Goal: Navigation & Orientation: Find specific page/section

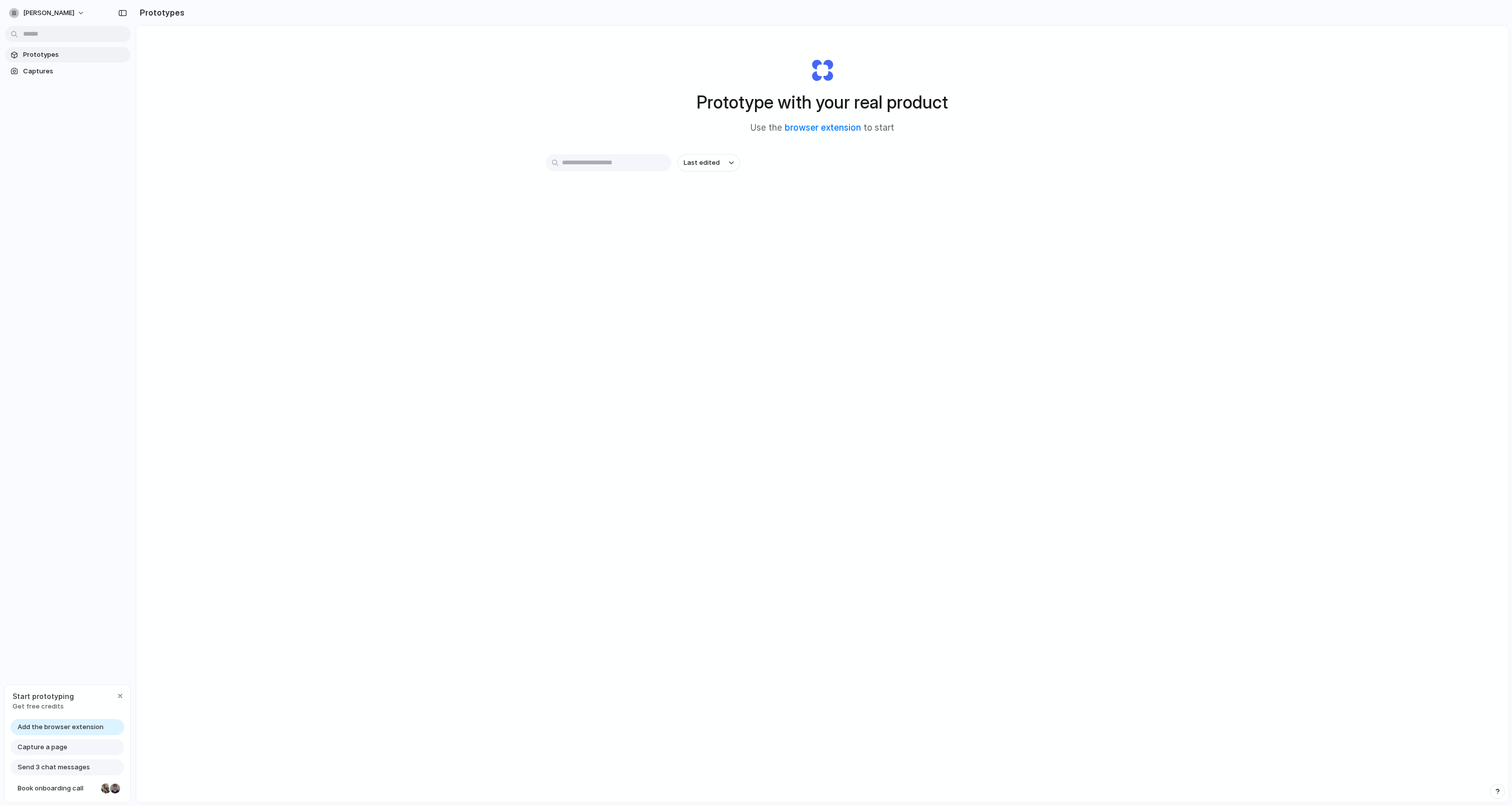
click at [37, 55] on span "Prototypes" at bounding box center [74, 55] width 103 height 10
click at [651, 169] on input "text" at bounding box center [608, 162] width 126 height 17
click at [57, 10] on span "[PERSON_NAME]" at bounding box center [48, 13] width 51 height 10
click at [105, 94] on li "Dark" at bounding box center [123, 100] width 59 height 16
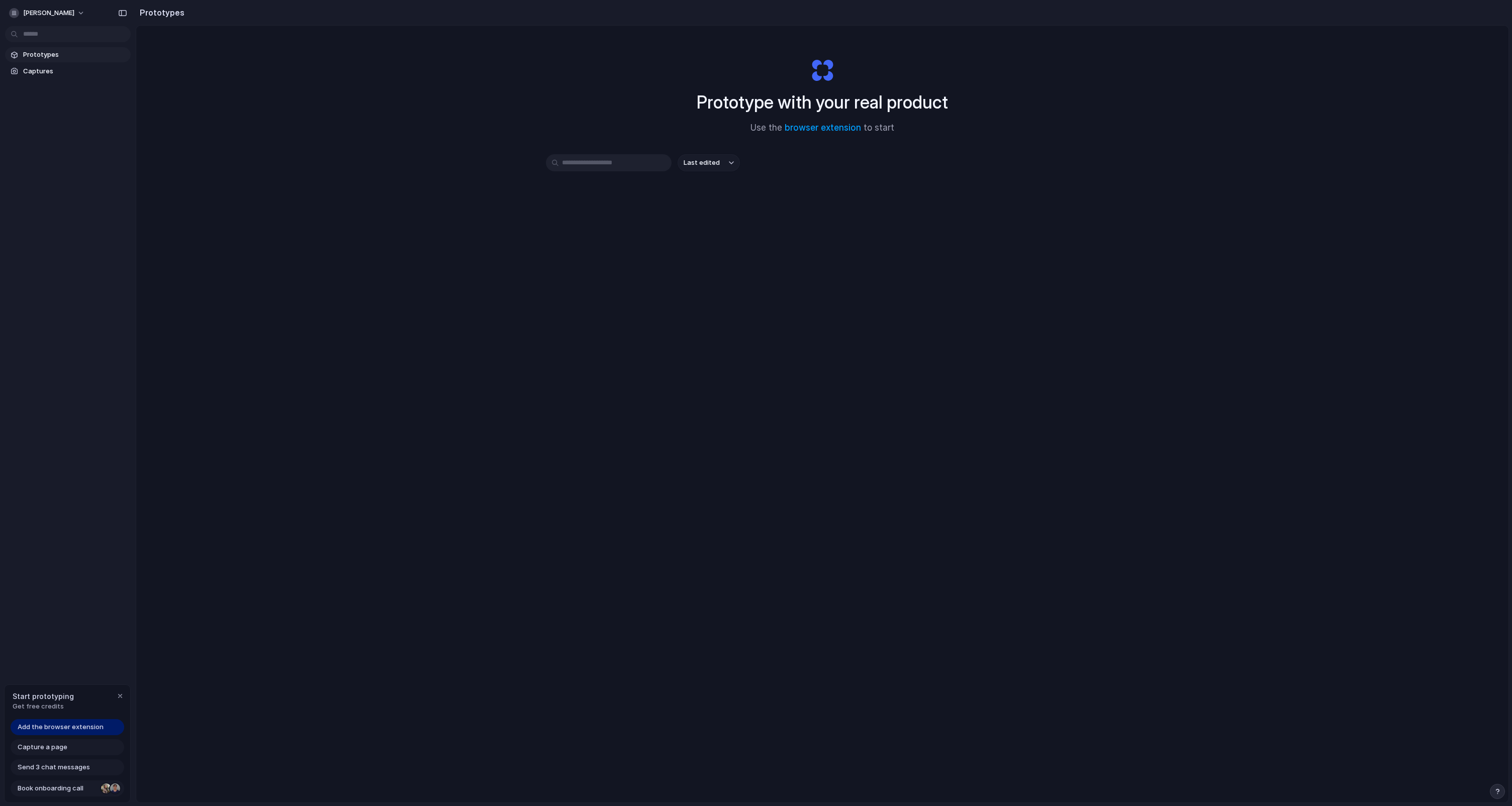
click at [45, 796] on link "Book onboarding call" at bounding box center [67, 788] width 114 height 16
click at [161, 10] on h2 "Prototypes" at bounding box center [160, 13] width 49 height 12
click at [126, 14] on div "button" at bounding box center [123, 13] width 9 height 7
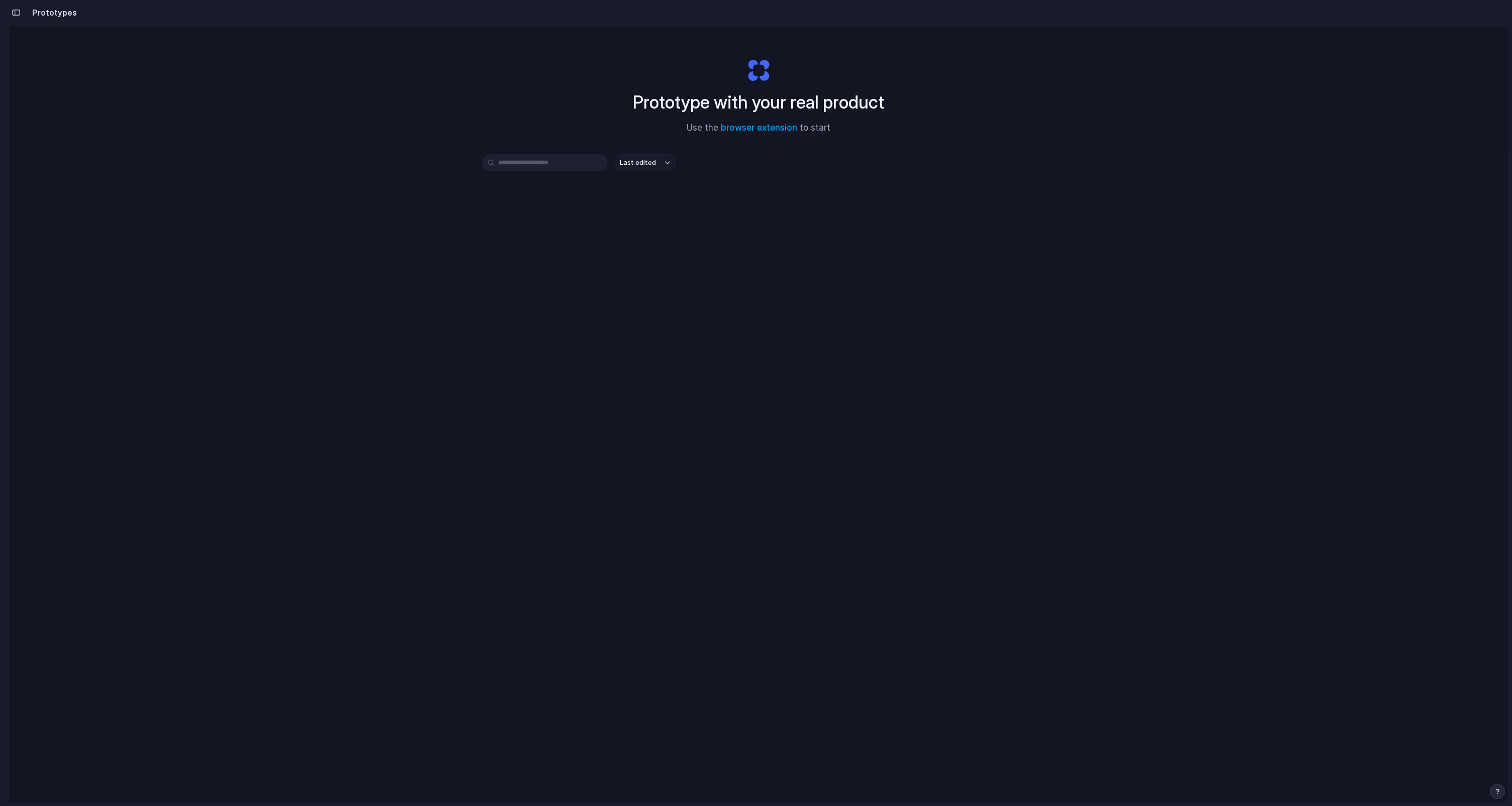
click at [25, 8] on div "Prototypes" at bounding box center [42, 12] width 69 height 20
click at [15, 8] on button "button" at bounding box center [16, 13] width 16 height 16
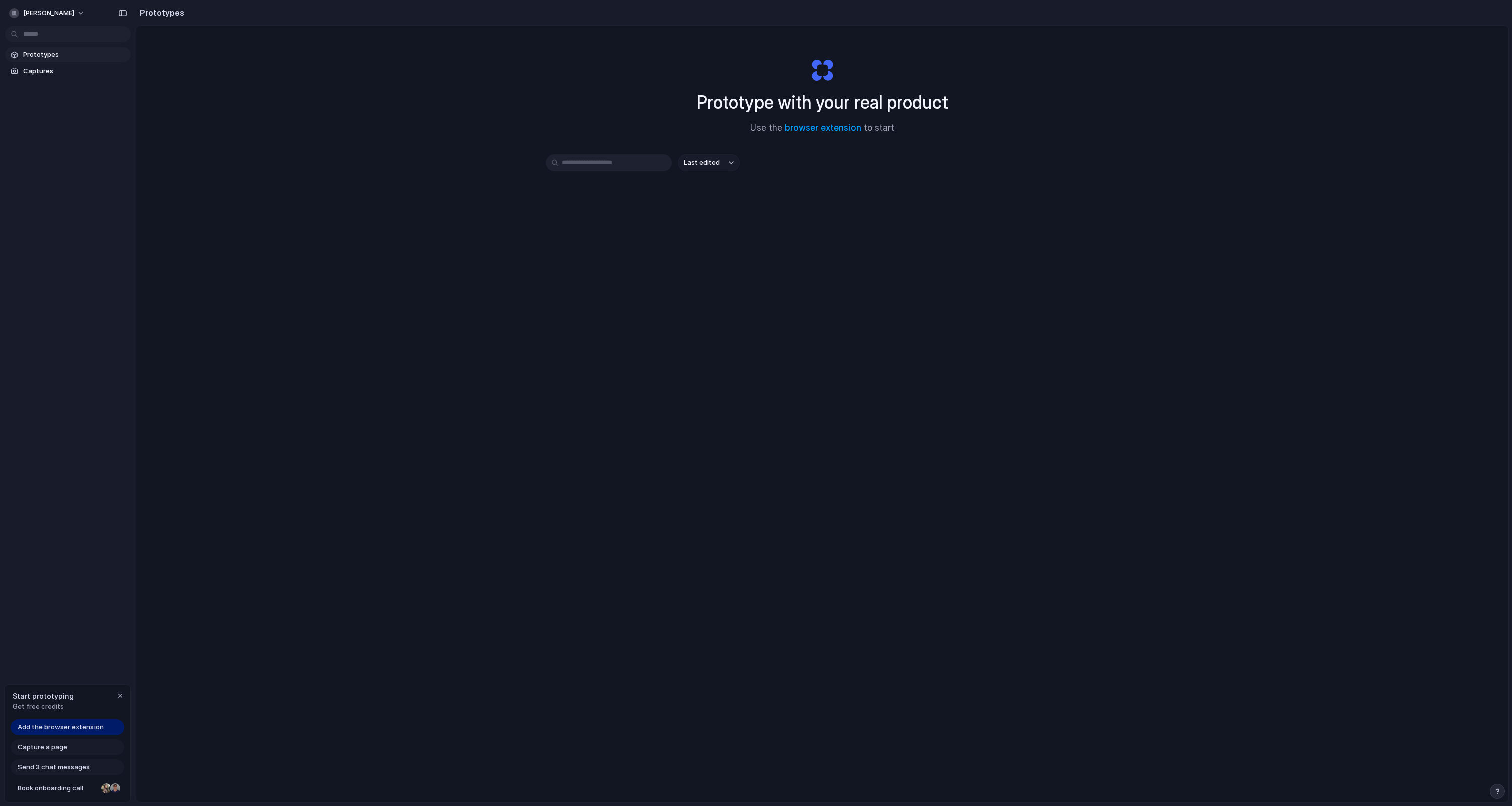
click at [42, 693] on span "Start prototyping" at bounding box center [43, 696] width 61 height 10
click at [42, 771] on span "Send 3 chat messages" at bounding box center [54, 767] width 72 height 10
click at [47, 768] on span "Send 3 chat messages" at bounding box center [54, 767] width 72 height 10
click at [42, 737] on div "Add the browser extension Capture a page Send 3 chat messages Book onboarding c…" at bounding box center [67, 761] width 126 height 83
click at [42, 731] on span "Add the browser extension" at bounding box center [61, 727] width 86 height 10
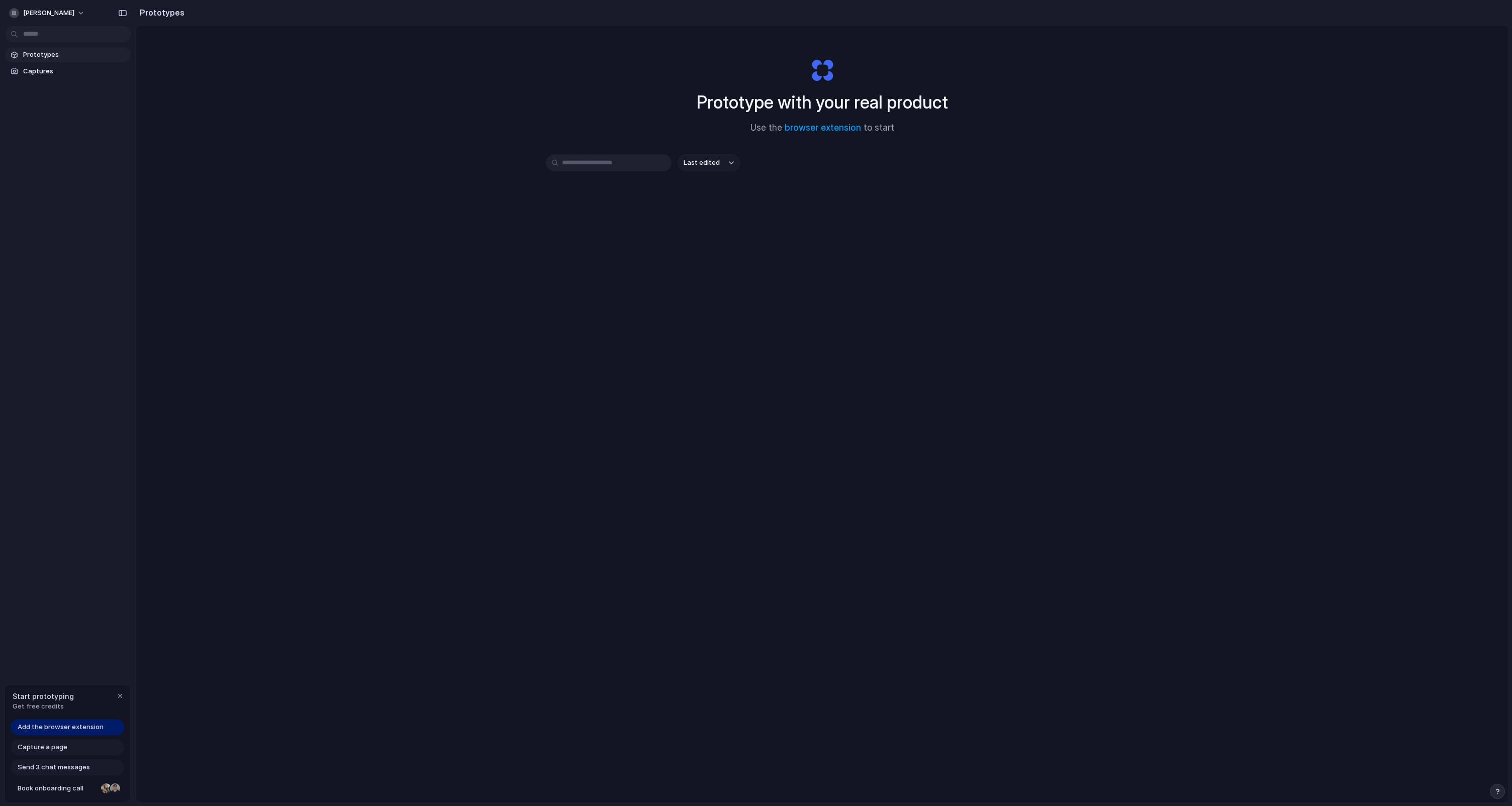
click at [614, 169] on input "text" at bounding box center [608, 162] width 126 height 17
click at [736, 162] on button "Last edited" at bounding box center [709, 162] width 62 height 17
click at [766, 176] on div "Last edited Last created Alphabetical" at bounding box center [756, 403] width 1512 height 806
click at [730, 167] on button "Last edited" at bounding box center [709, 162] width 62 height 17
click at [843, 181] on div "Last edited Last created Alphabetical" at bounding box center [756, 403] width 1512 height 806
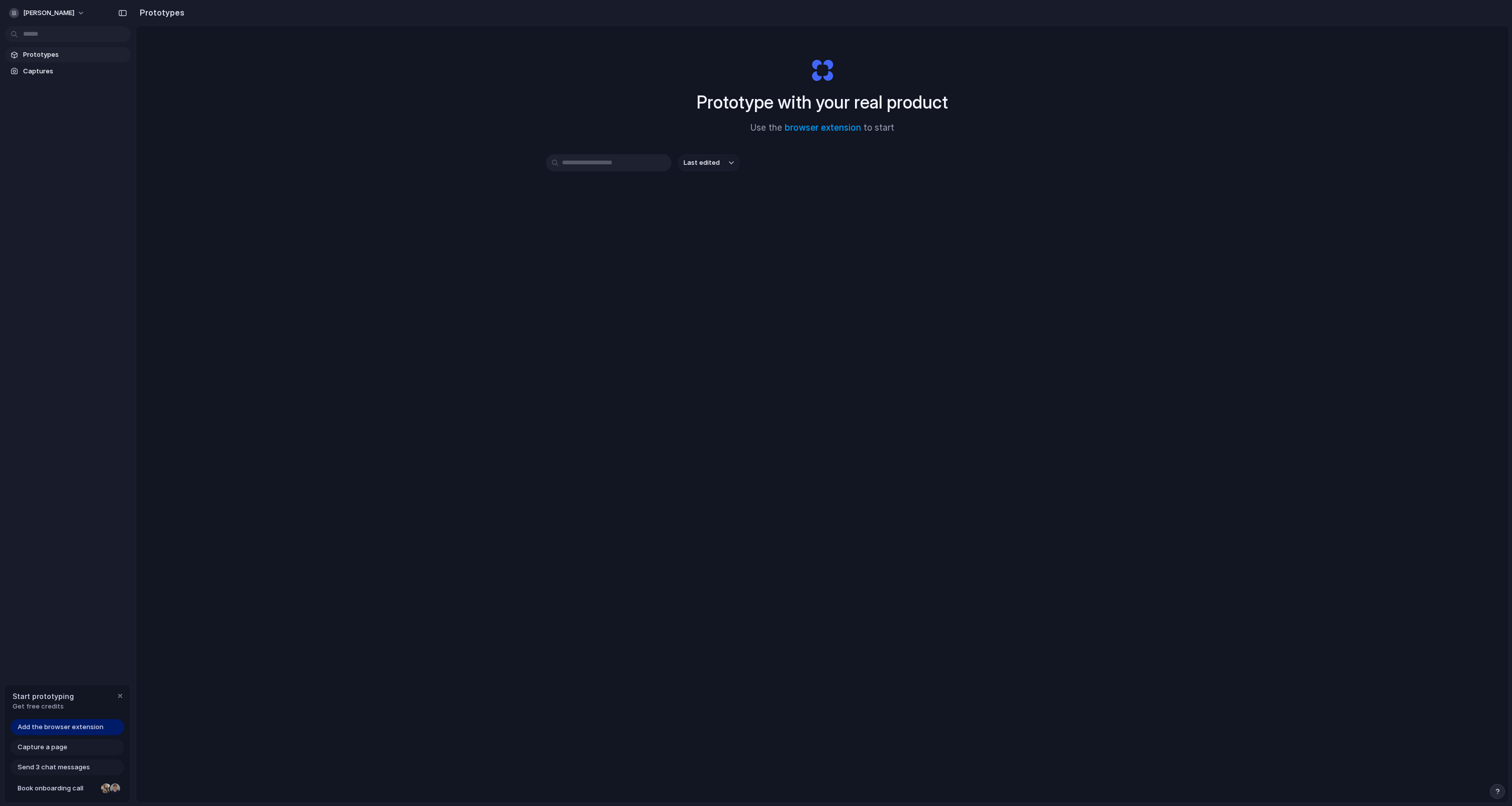
click at [635, 165] on input "text" at bounding box center [608, 162] width 126 height 17
click at [730, 162] on div "button" at bounding box center [731, 162] width 5 height 4
click at [823, 190] on div "Last edited Last created Alphabetical" at bounding box center [756, 403] width 1512 height 806
click at [627, 162] on input "text" at bounding box center [608, 162] width 126 height 17
click at [714, 166] on span "Last edited" at bounding box center [701, 163] width 36 height 10
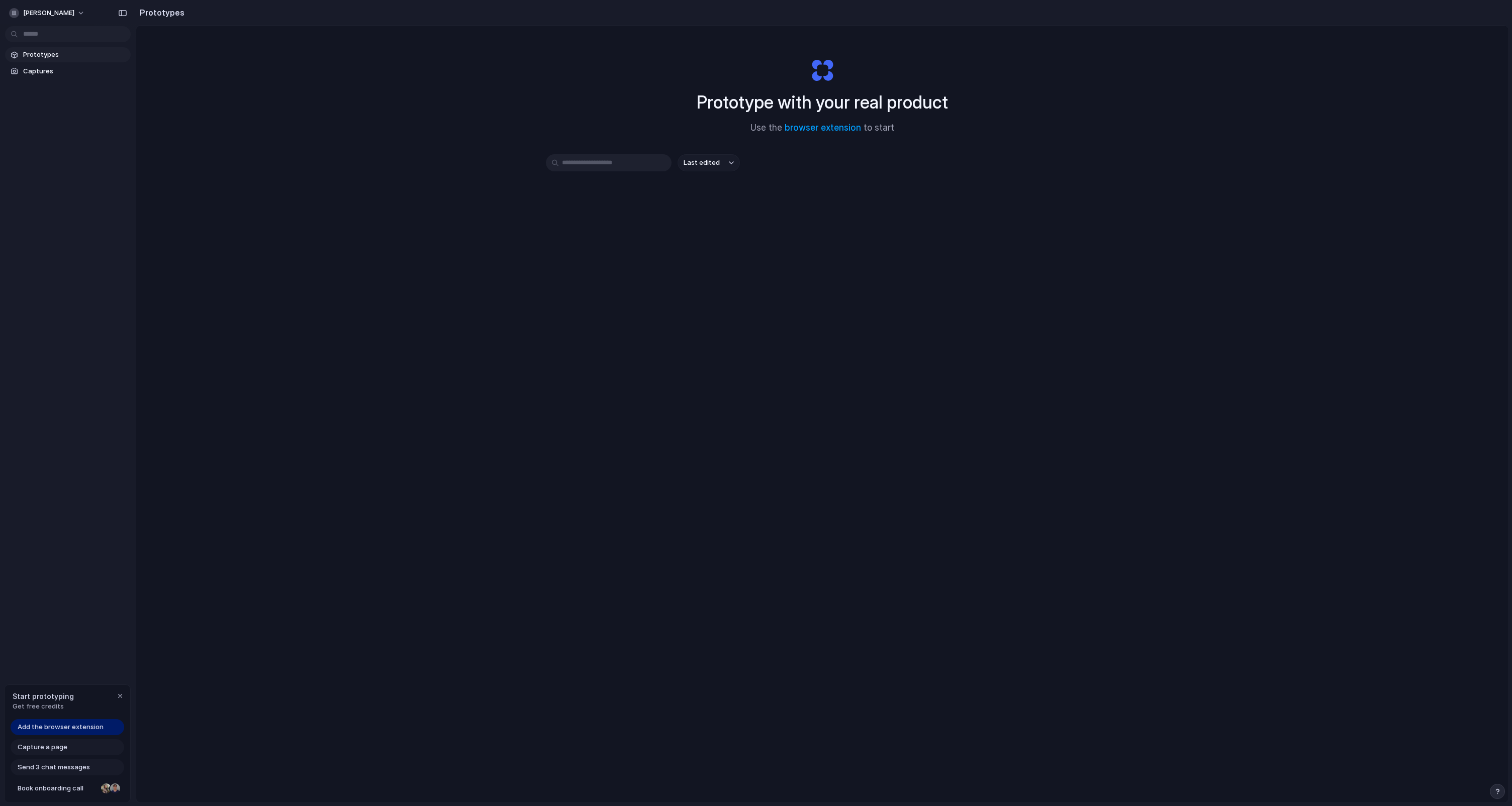
click at [629, 164] on div "Last edited Last created Alphabetical" at bounding box center [756, 403] width 1512 height 806
click at [602, 167] on input "text" at bounding box center [608, 162] width 126 height 17
click at [707, 164] on span "Last edited" at bounding box center [701, 163] width 36 height 10
click at [636, 162] on div "Last edited Last created Alphabetical" at bounding box center [756, 403] width 1512 height 806
click at [723, 162] on button "Last edited" at bounding box center [709, 162] width 62 height 17
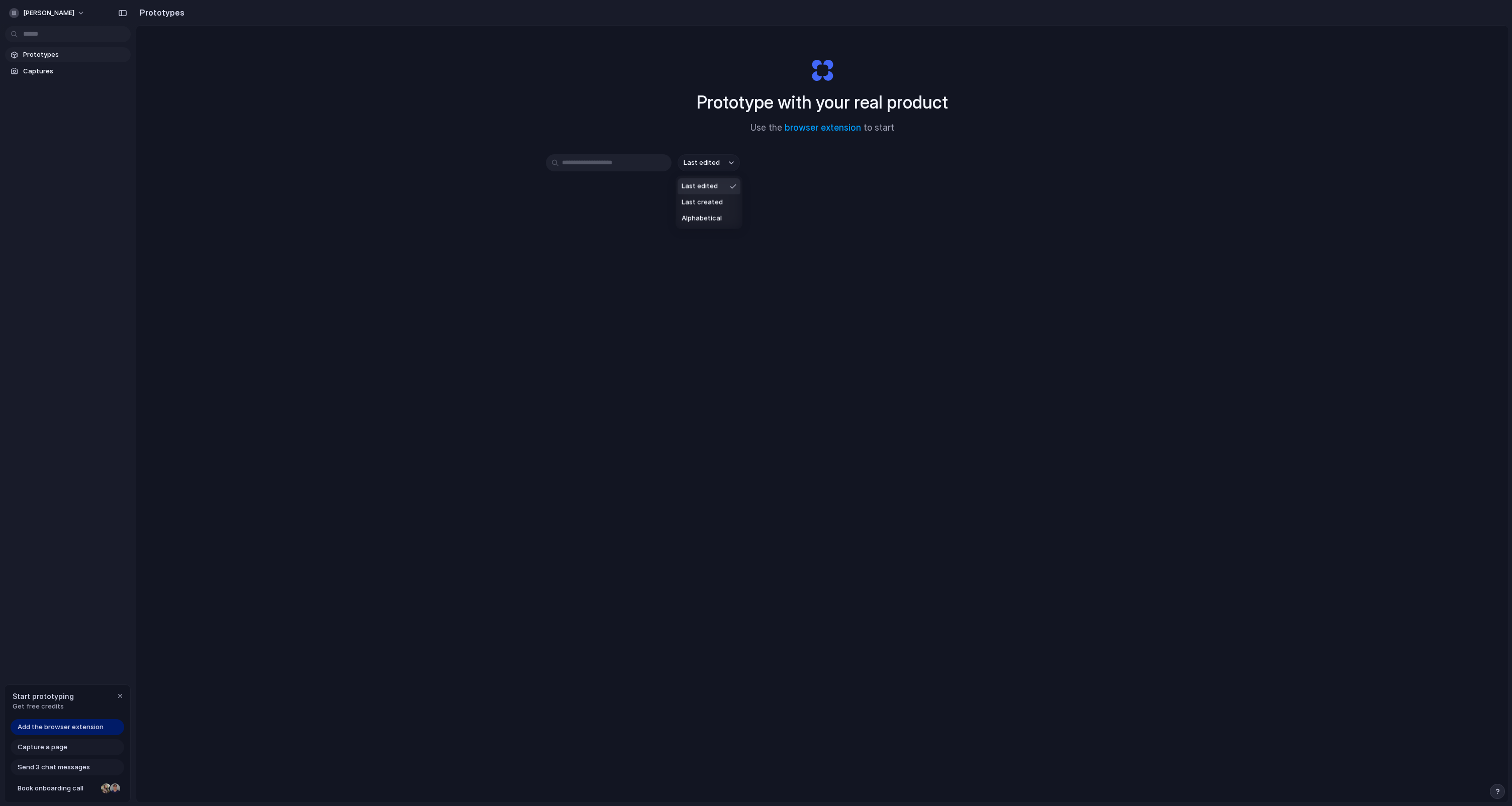
click at [633, 164] on div "Last edited Last created Alphabetical" at bounding box center [756, 403] width 1512 height 806
click at [697, 164] on span "Last edited" at bounding box center [701, 163] width 36 height 10
click at [594, 163] on div "Last edited Last created Alphabetical" at bounding box center [756, 403] width 1512 height 806
click at [582, 161] on input "text" at bounding box center [608, 162] width 126 height 17
click at [721, 161] on button "Last edited" at bounding box center [709, 162] width 62 height 17
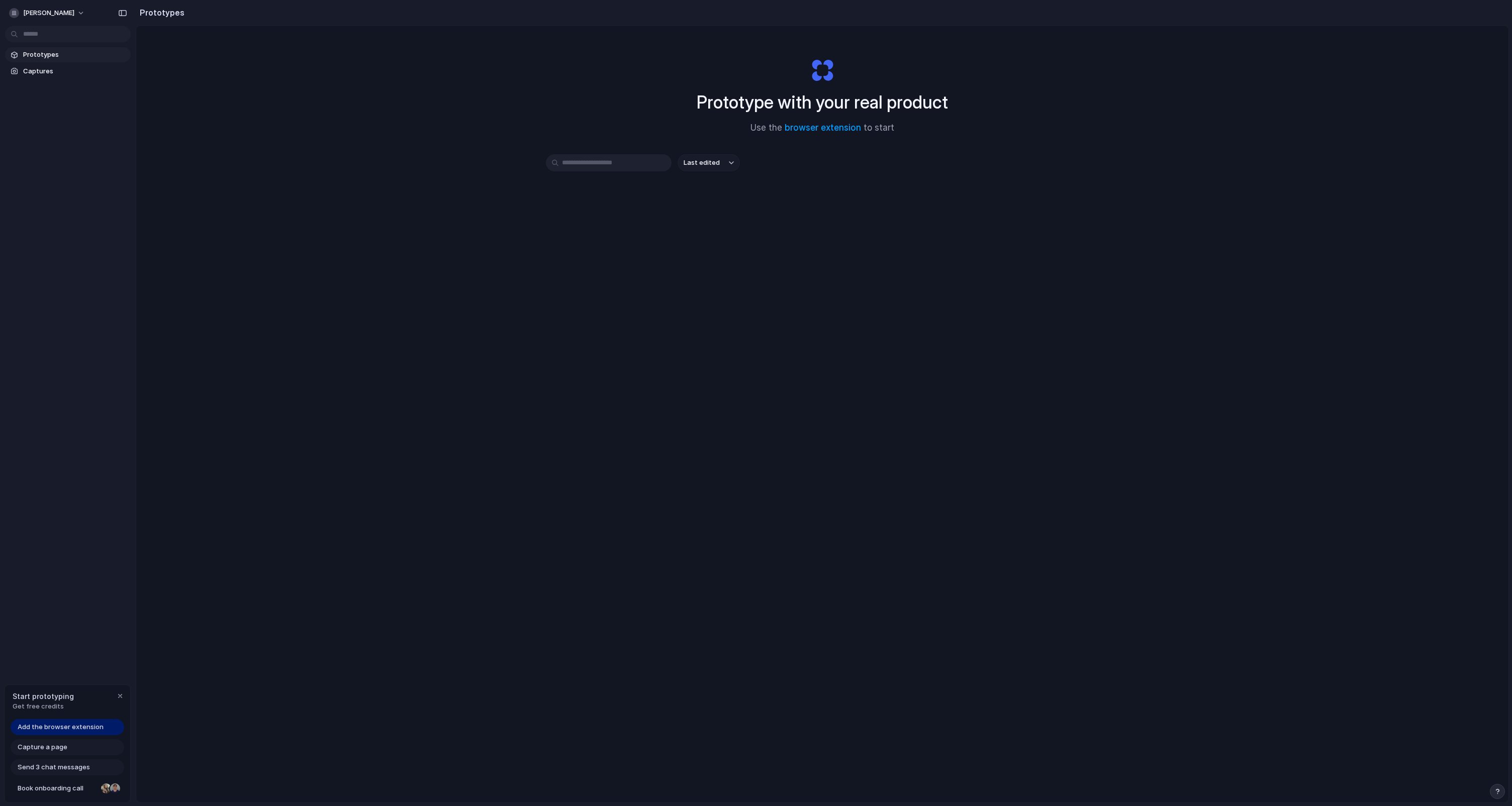
click at [631, 161] on div "Last edited Last created Alphabetical" at bounding box center [756, 403] width 1512 height 806
click at [736, 162] on button "Last edited" at bounding box center [709, 162] width 62 height 17
click at [708, 195] on li "Last created" at bounding box center [709, 203] width 62 height 16
click at [715, 162] on span "Last created" at bounding box center [704, 163] width 41 height 10
click at [702, 188] on span "Last edited" at bounding box center [699, 187] width 36 height 10
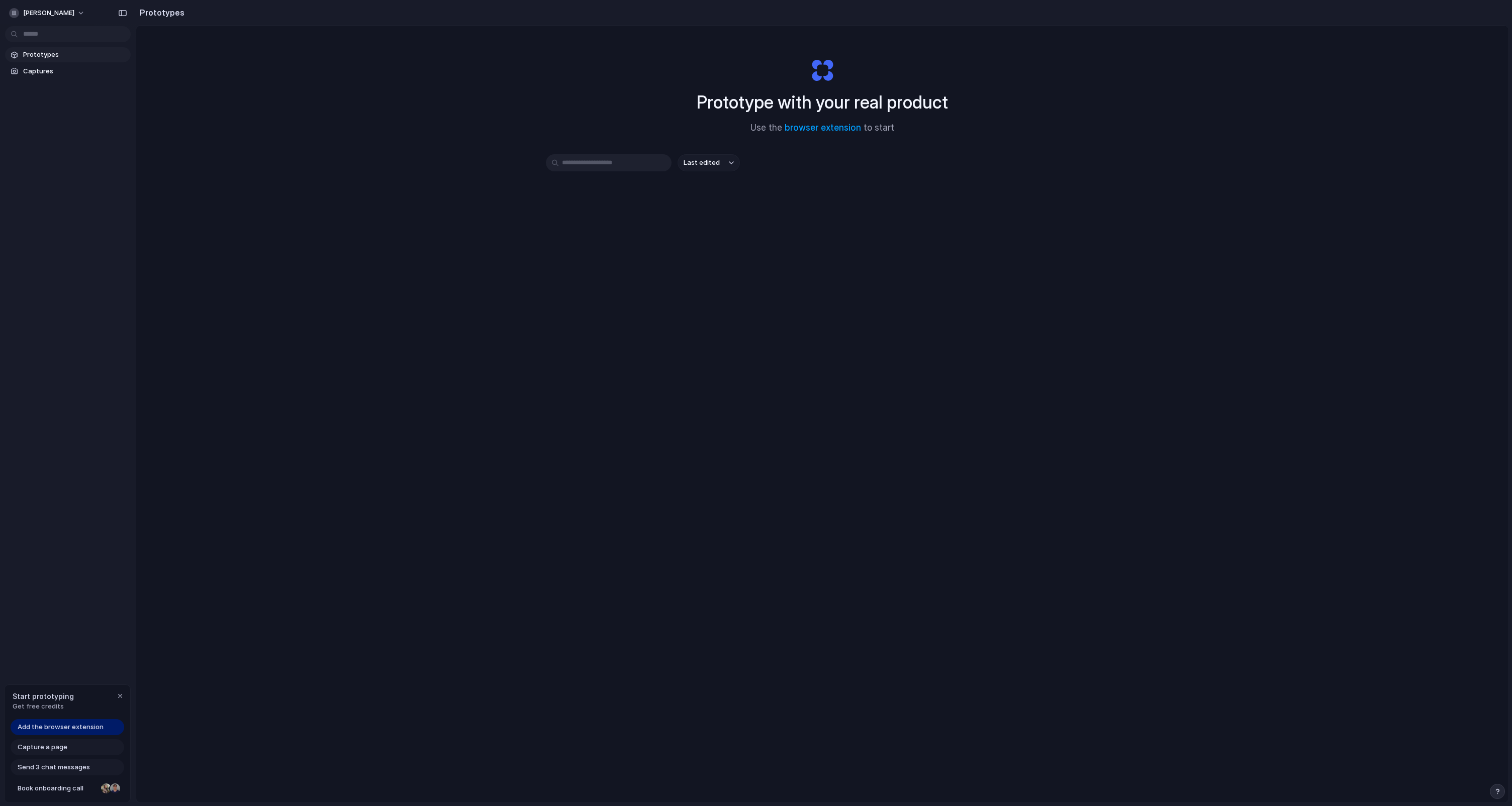
click at [721, 160] on button "Last edited" at bounding box center [709, 162] width 62 height 17
click at [717, 211] on li "Alphabetical" at bounding box center [709, 219] width 62 height 16
click at [724, 168] on button "Alphabetical" at bounding box center [709, 162] width 62 height 17
click at [700, 179] on li "Last edited" at bounding box center [711, 187] width 67 height 16
click at [641, 169] on input "text" at bounding box center [608, 162] width 126 height 17
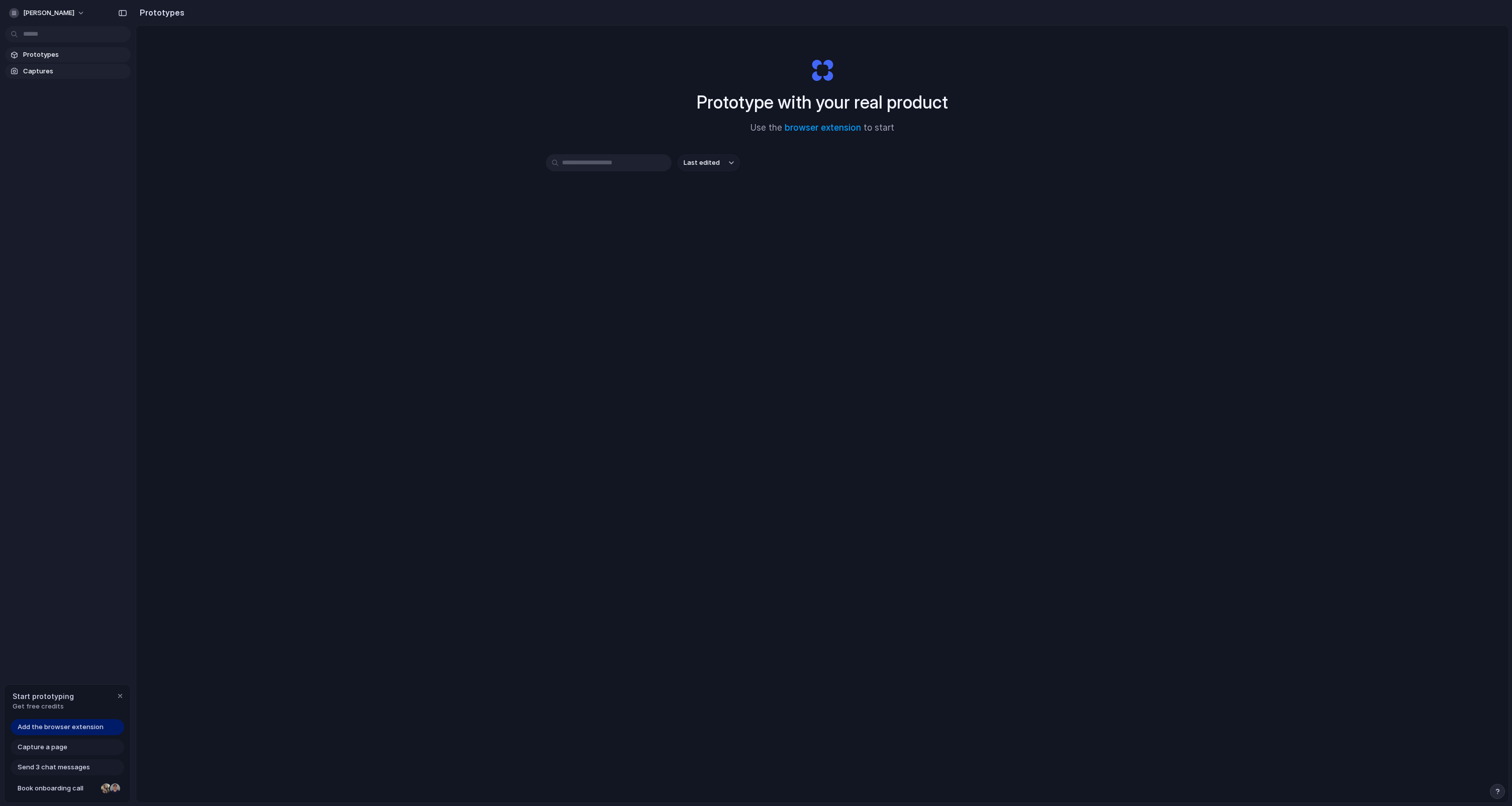
click at [30, 68] on span "Captures" at bounding box center [74, 71] width 103 height 10
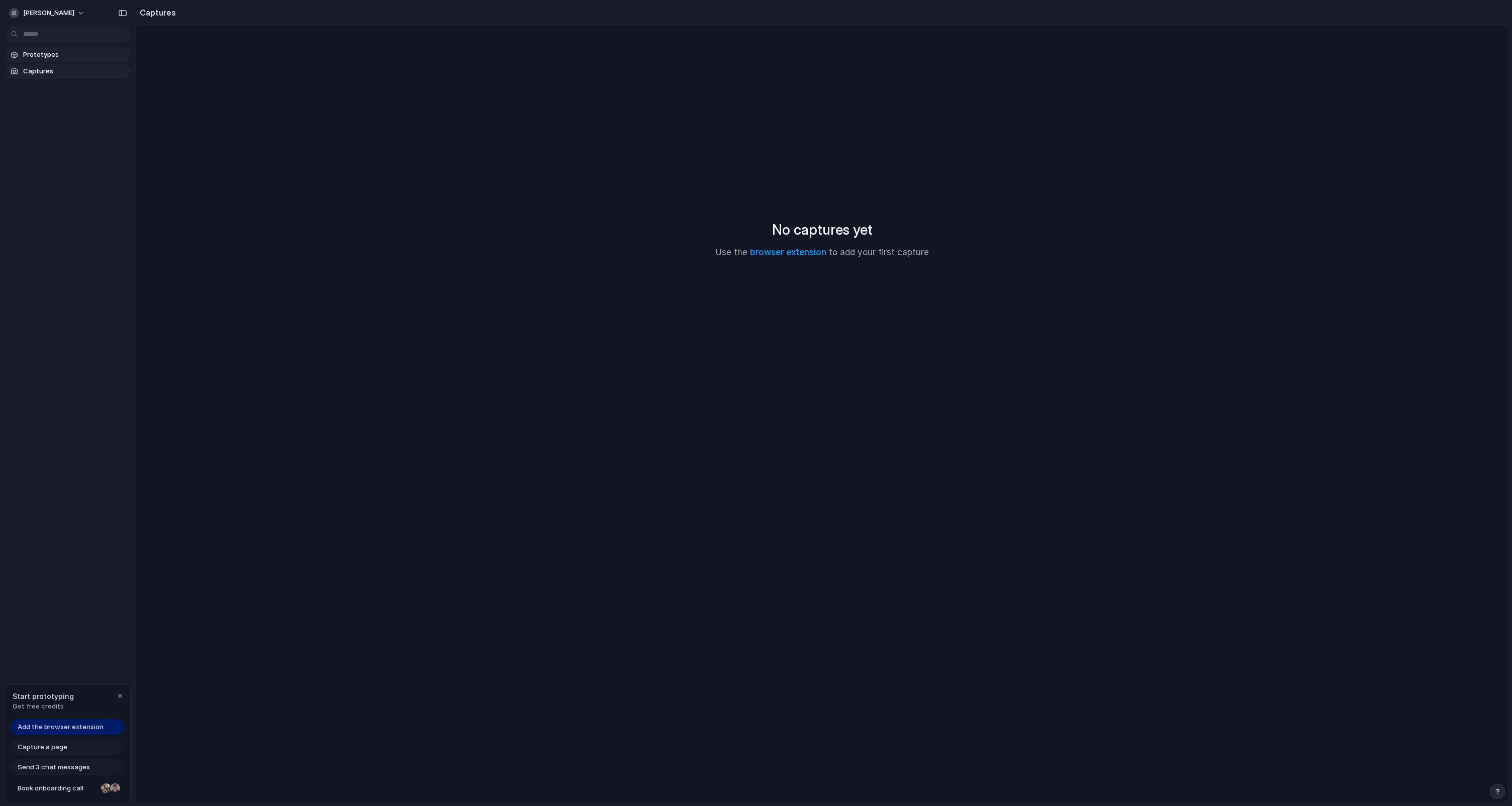
click at [44, 54] on span "Prototypes" at bounding box center [74, 55] width 103 height 10
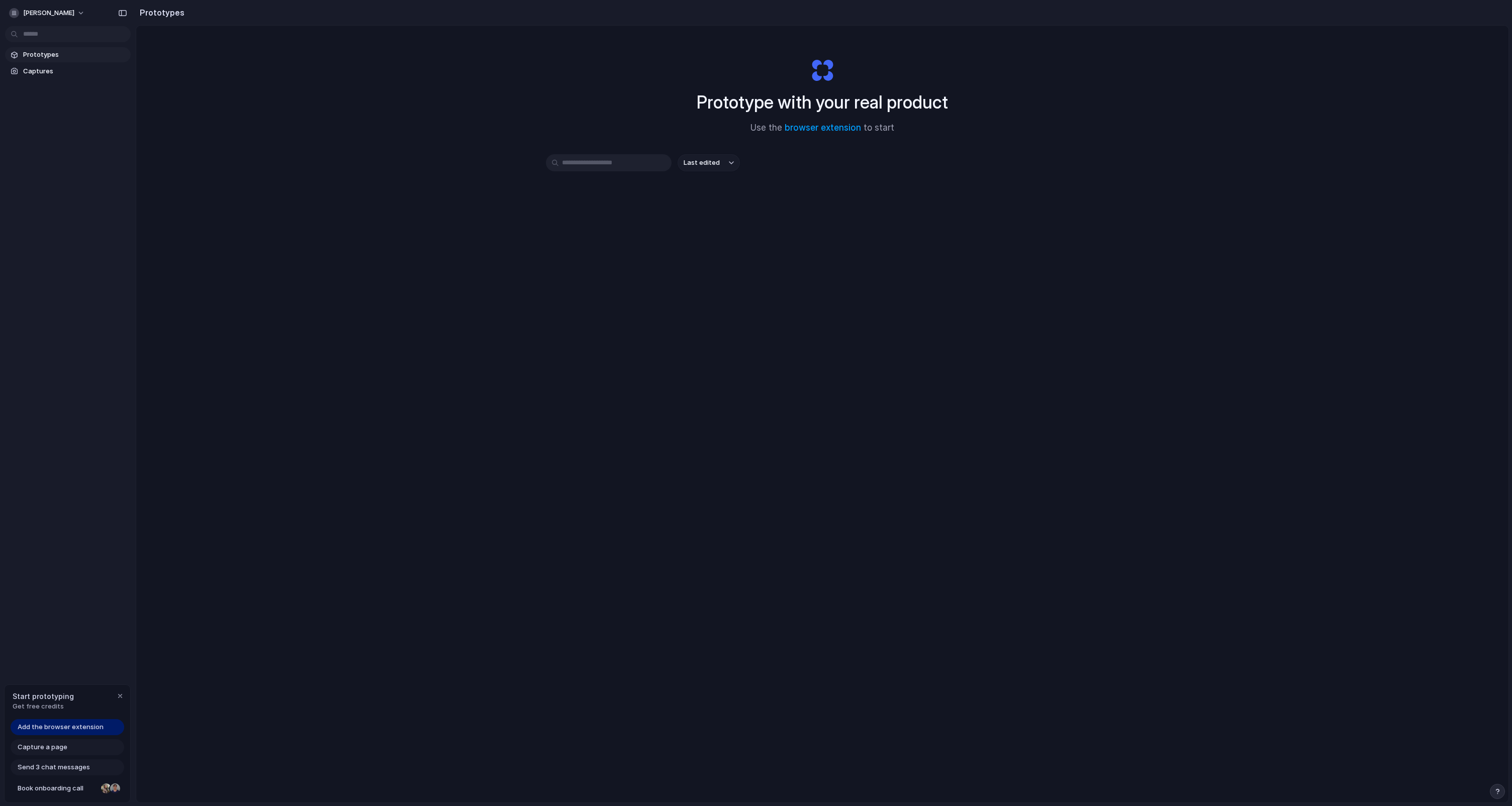
click at [726, 165] on button "Last edited" at bounding box center [709, 162] width 62 height 17
click at [641, 159] on div "Last edited Last created Alphabetical" at bounding box center [756, 403] width 1512 height 806
click at [623, 161] on input "text" at bounding box center [608, 162] width 126 height 17
click at [707, 162] on span "Last edited" at bounding box center [701, 163] width 36 height 10
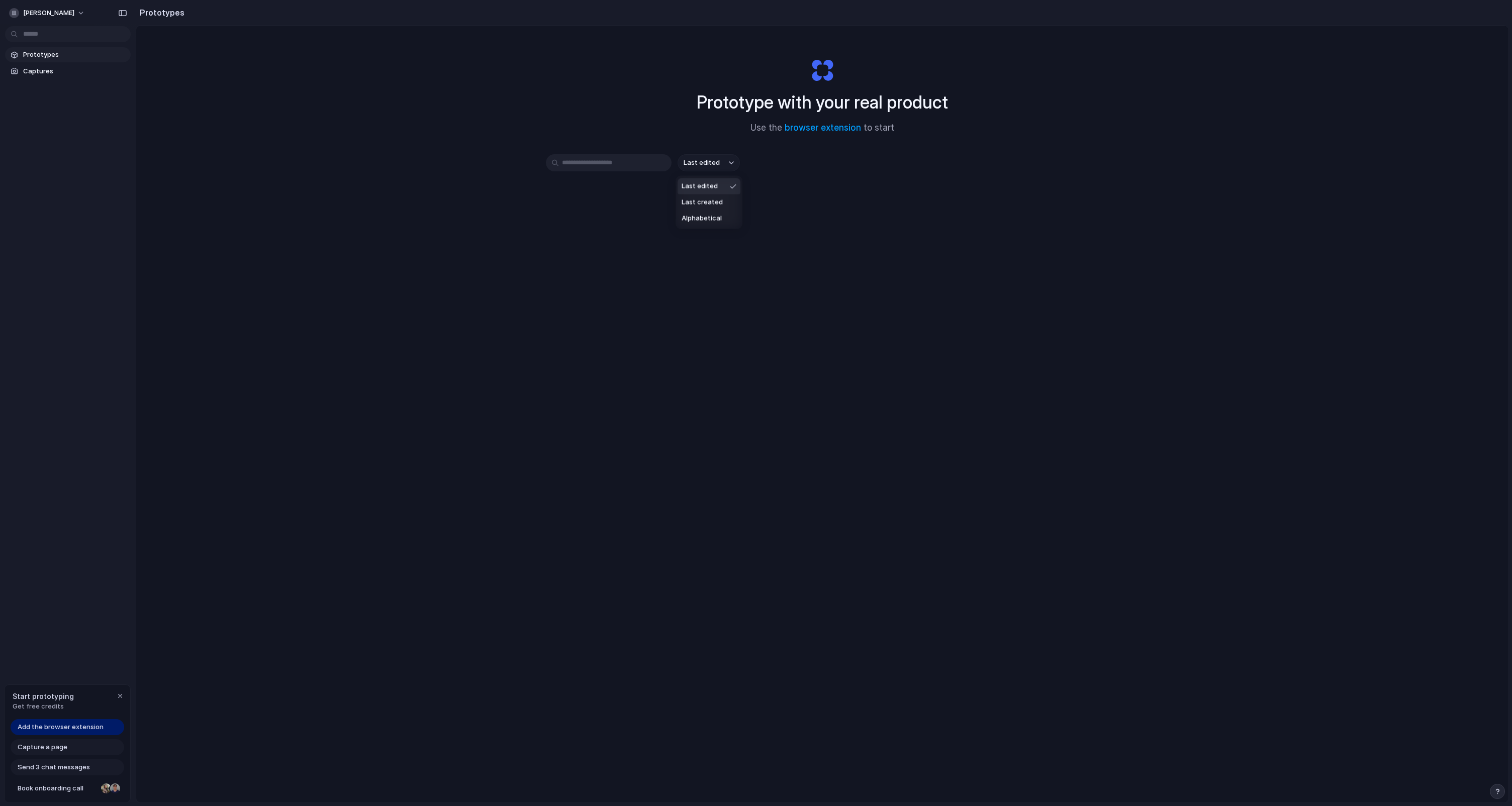
click at [692, 147] on div "Last edited Last created Alphabetical" at bounding box center [756, 403] width 1512 height 806
click at [654, 165] on input "text" at bounding box center [608, 162] width 126 height 17
click at [734, 166] on button "Last edited" at bounding box center [709, 162] width 62 height 17
click at [701, 198] on span "Last created" at bounding box center [701, 203] width 41 height 10
click at [711, 161] on span "Last created" at bounding box center [704, 163] width 41 height 10
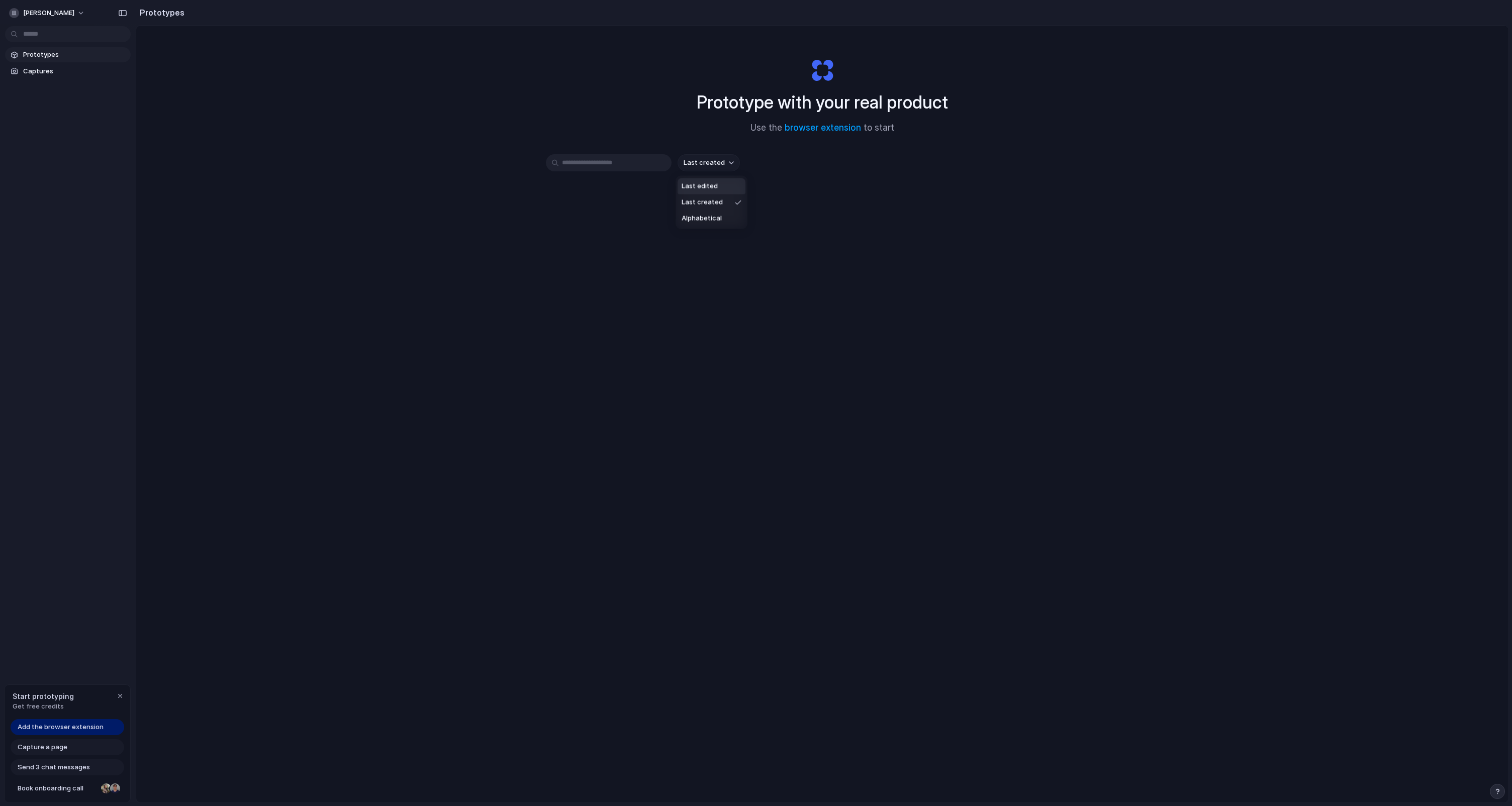
click at [695, 183] on span "Last edited" at bounding box center [699, 187] width 36 height 10
click at [710, 161] on span "Last edited" at bounding box center [701, 163] width 36 height 10
click at [700, 202] on span "Last created" at bounding box center [701, 203] width 41 height 10
click at [705, 164] on span "Last created" at bounding box center [704, 163] width 41 height 10
click at [701, 219] on span "Alphabetical" at bounding box center [701, 219] width 40 height 10
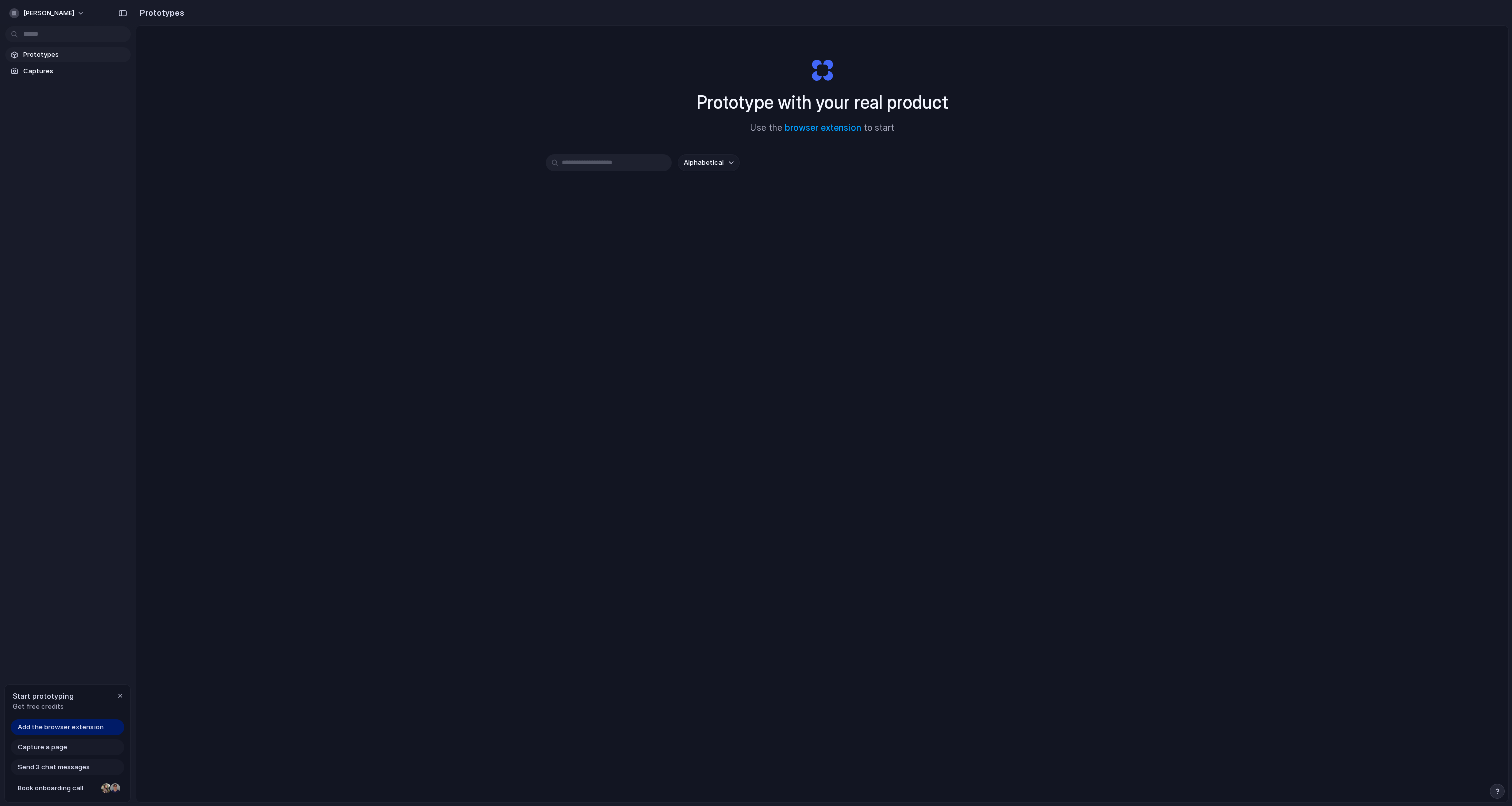
click at [714, 163] on span "Alphabetical" at bounding box center [704, 163] width 40 height 10
click at [704, 173] on div "Last edited Last created Alphabetical" at bounding box center [756, 403] width 1512 height 806
click at [712, 161] on span "Alphabetical" at bounding box center [704, 163] width 40 height 10
click at [700, 179] on li "Last edited" at bounding box center [711, 187] width 67 height 16
click at [708, 165] on span "Last edited" at bounding box center [701, 163] width 36 height 10
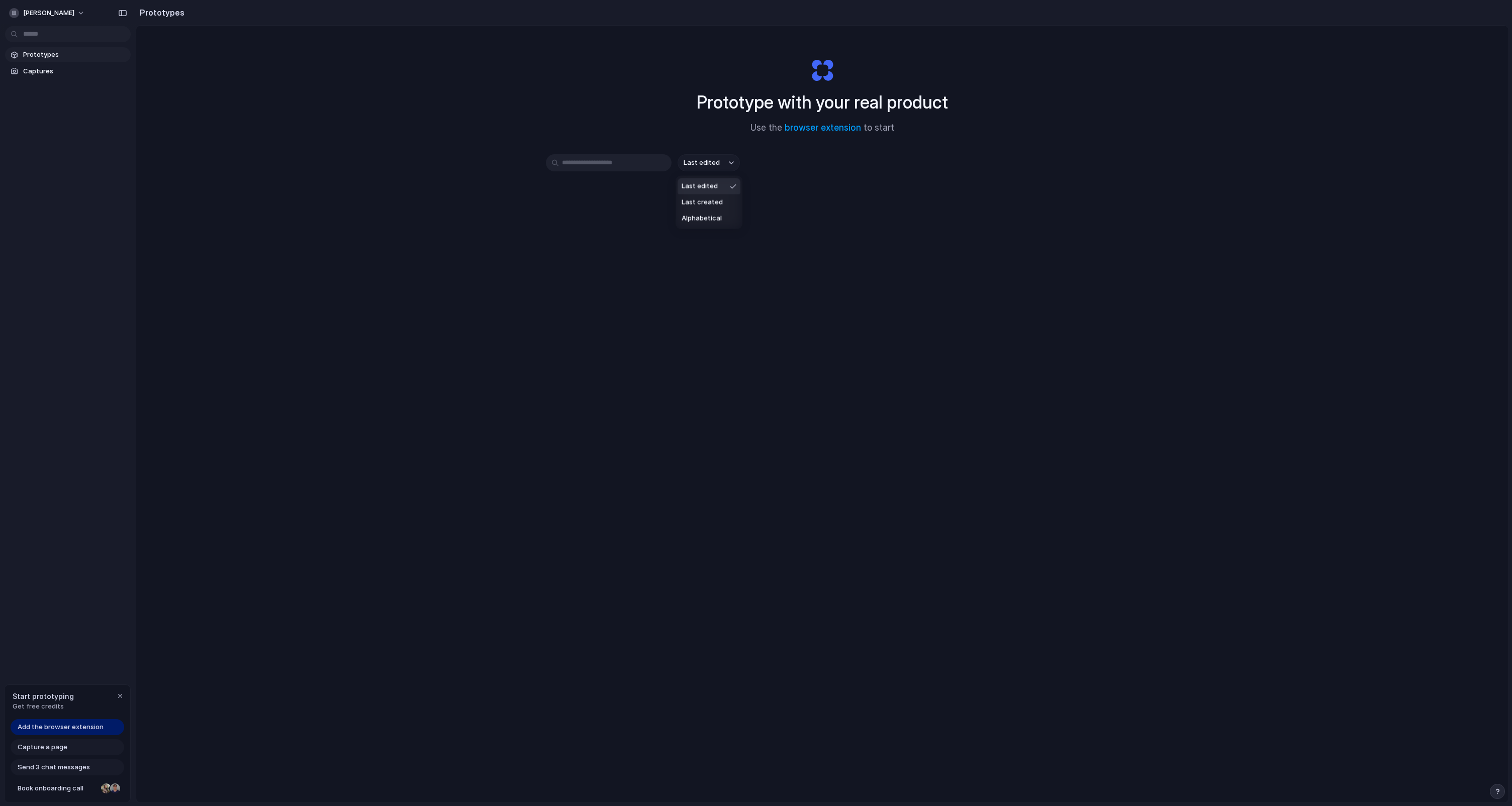
click at [694, 184] on span "Last edited" at bounding box center [699, 187] width 36 height 10
click at [633, 160] on input "text" at bounding box center [608, 162] width 126 height 17
click at [571, 161] on input "text" at bounding box center [608, 162] width 126 height 17
click at [713, 165] on span "Last edited" at bounding box center [701, 163] width 36 height 10
click at [700, 196] on li "Last created" at bounding box center [709, 203] width 62 height 16
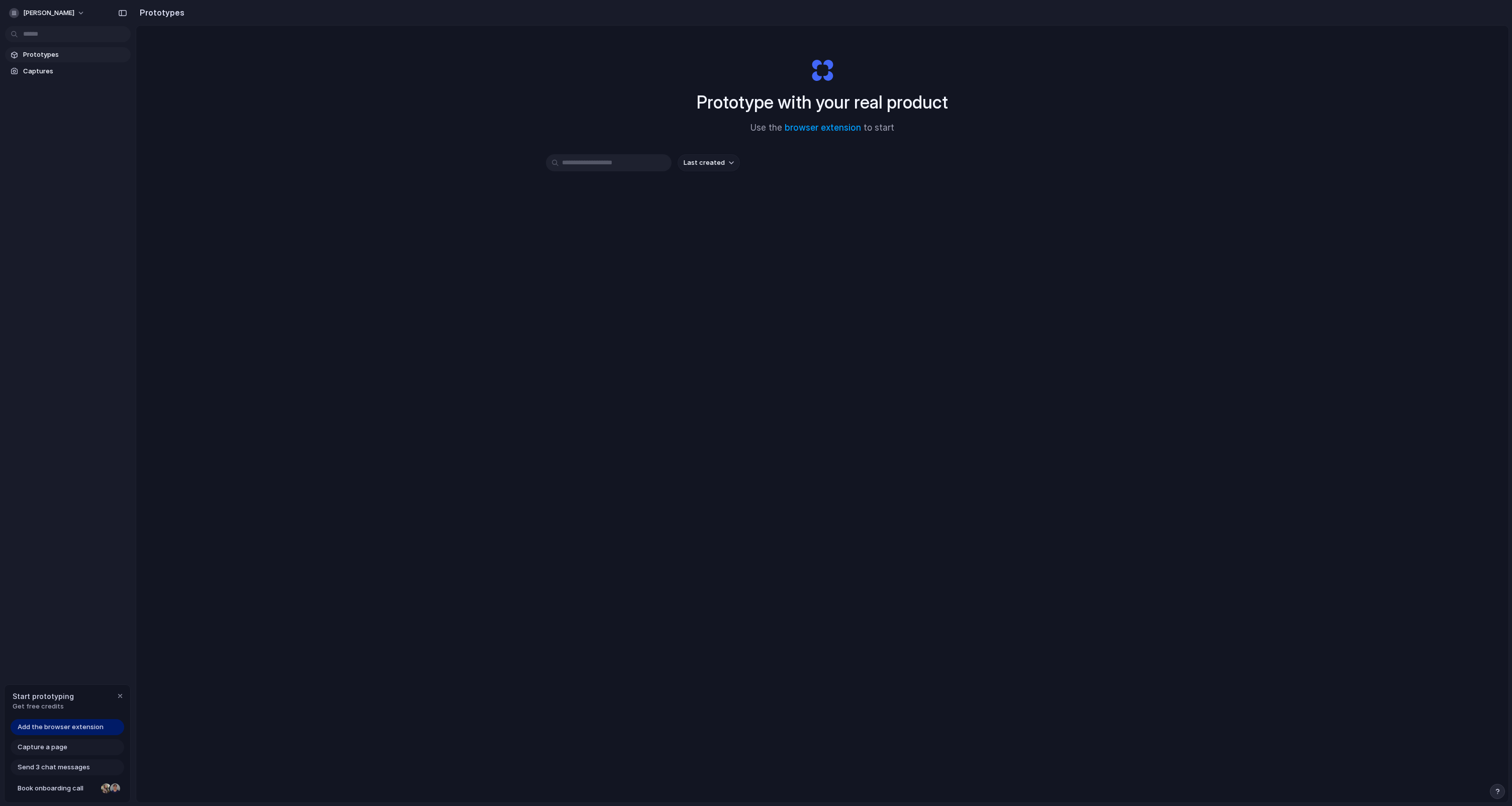
click at [704, 159] on span "Last created" at bounding box center [704, 163] width 41 height 10
click at [702, 191] on li "Last edited" at bounding box center [711, 187] width 68 height 16
click at [707, 162] on span "Last edited" at bounding box center [701, 163] width 36 height 10
click at [694, 215] on span "Alphabetical" at bounding box center [701, 219] width 40 height 10
click at [712, 159] on span "Alphabetical" at bounding box center [704, 163] width 40 height 10
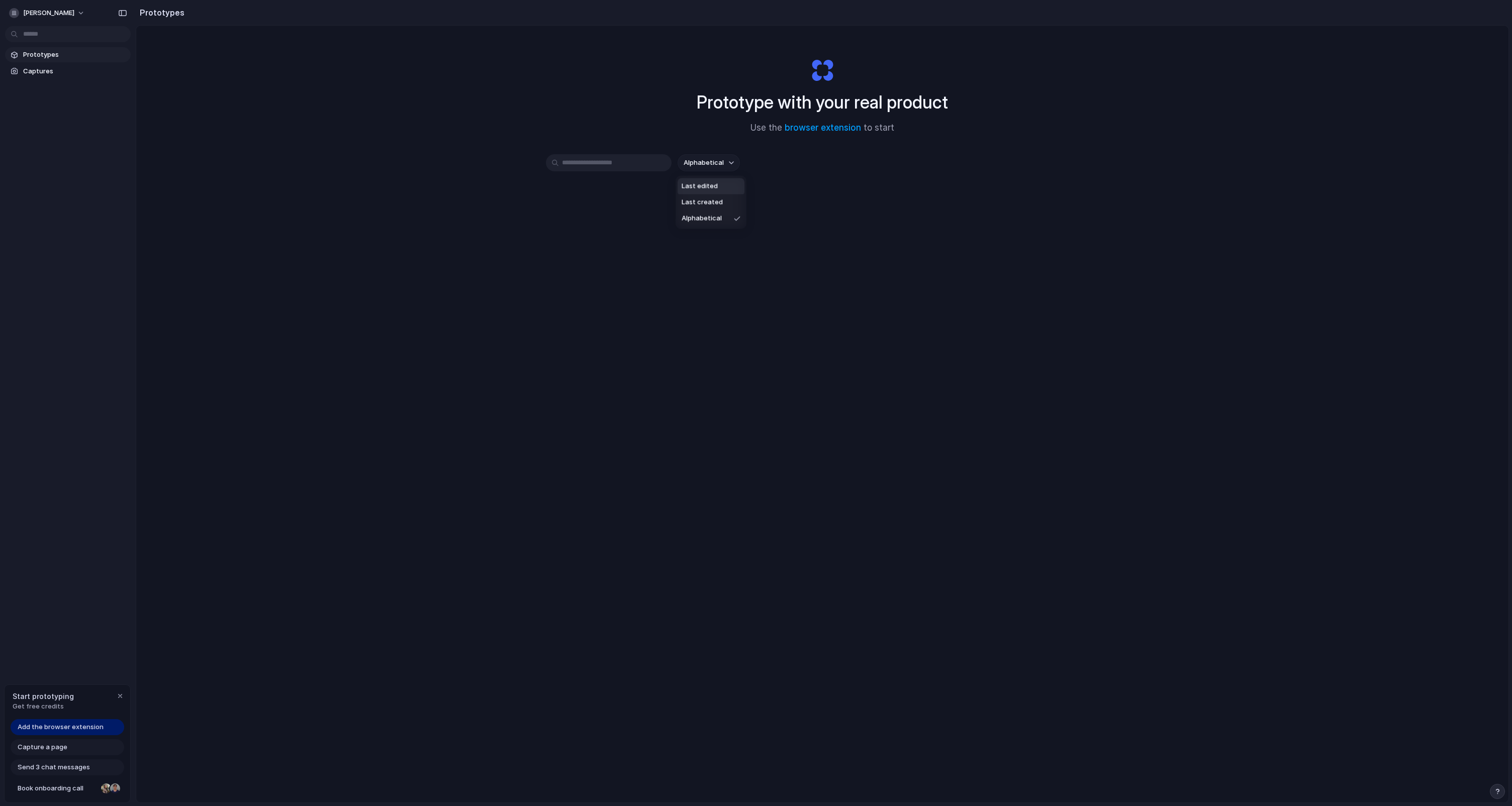
click at [698, 179] on li "Last edited" at bounding box center [711, 187] width 67 height 16
click at [623, 155] on input "text" at bounding box center [608, 162] width 126 height 17
click at [581, 198] on div "Last edited" at bounding box center [822, 198] width 553 height 88
click at [620, 159] on input "text" at bounding box center [608, 162] width 126 height 17
click at [729, 165] on button "Last edited" at bounding box center [709, 162] width 62 height 17
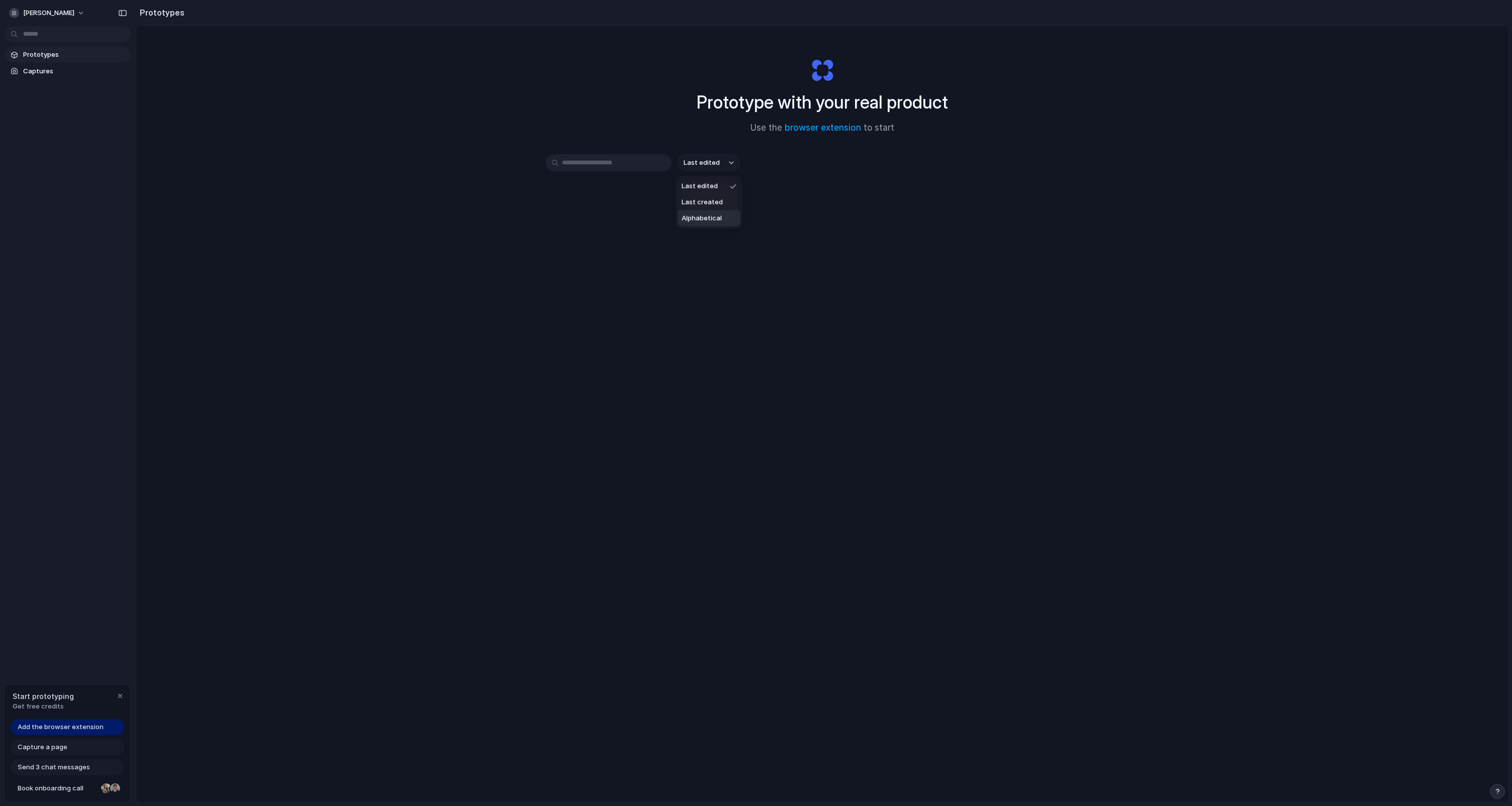
click at [622, 156] on div "Last edited Last created Alphabetical" at bounding box center [756, 403] width 1512 height 806
click at [614, 173] on div "Last edited" at bounding box center [822, 198] width 553 height 88
click at [612, 165] on input "text" at bounding box center [608, 162] width 126 height 17
click at [701, 162] on span "Last edited" at bounding box center [701, 163] width 36 height 10
click at [633, 168] on div "Last edited Last created Alphabetical" at bounding box center [756, 403] width 1512 height 806
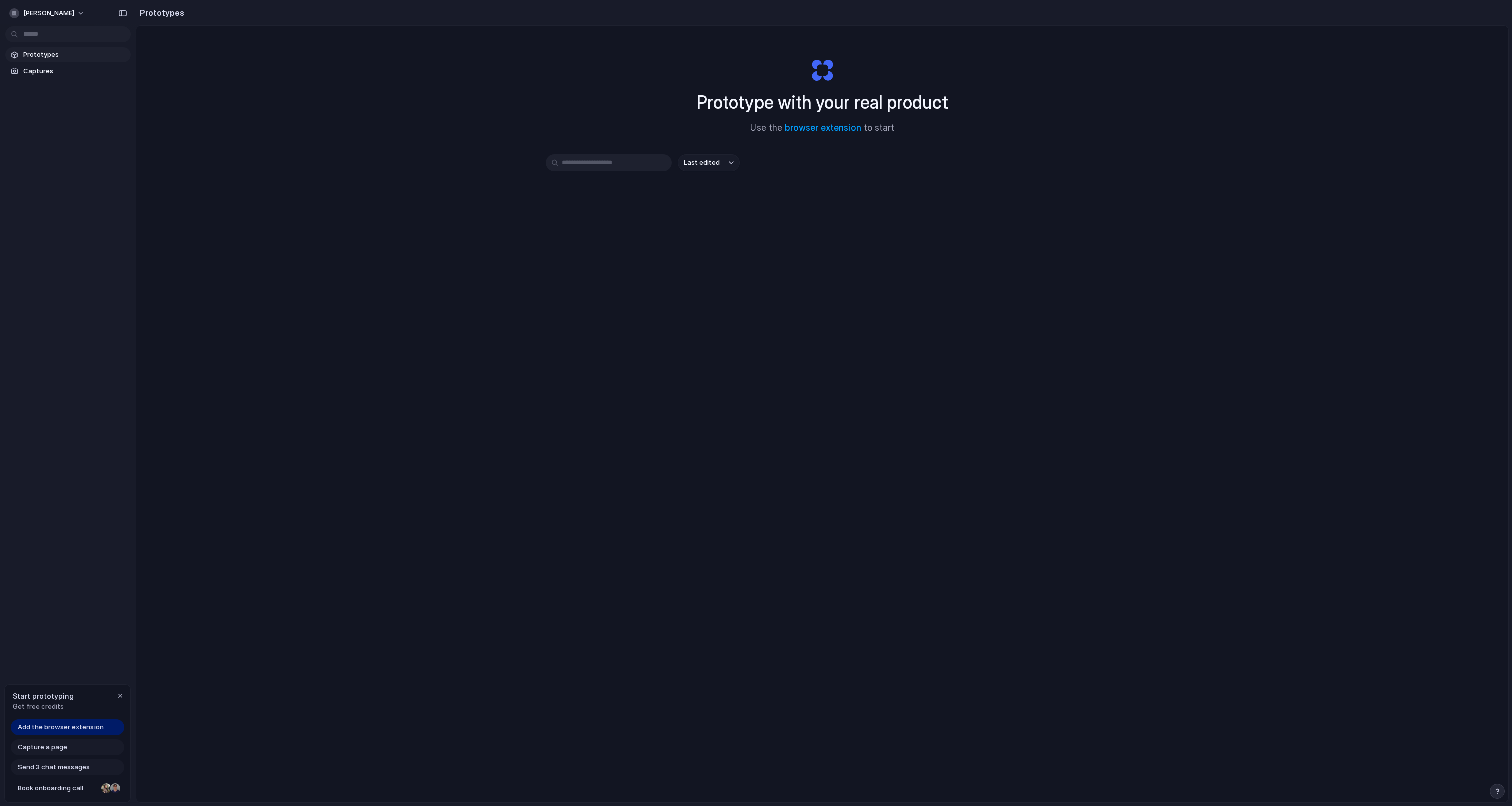
click at [633, 164] on input "text" at bounding box center [608, 162] width 126 height 17
click at [701, 161] on span "Last edited" at bounding box center [701, 163] width 36 height 10
click at [634, 162] on div "Last edited Last created Alphabetical" at bounding box center [756, 403] width 1512 height 806
click at [593, 166] on input "text" at bounding box center [608, 162] width 126 height 17
click at [722, 168] on button "Last edited" at bounding box center [709, 162] width 62 height 17
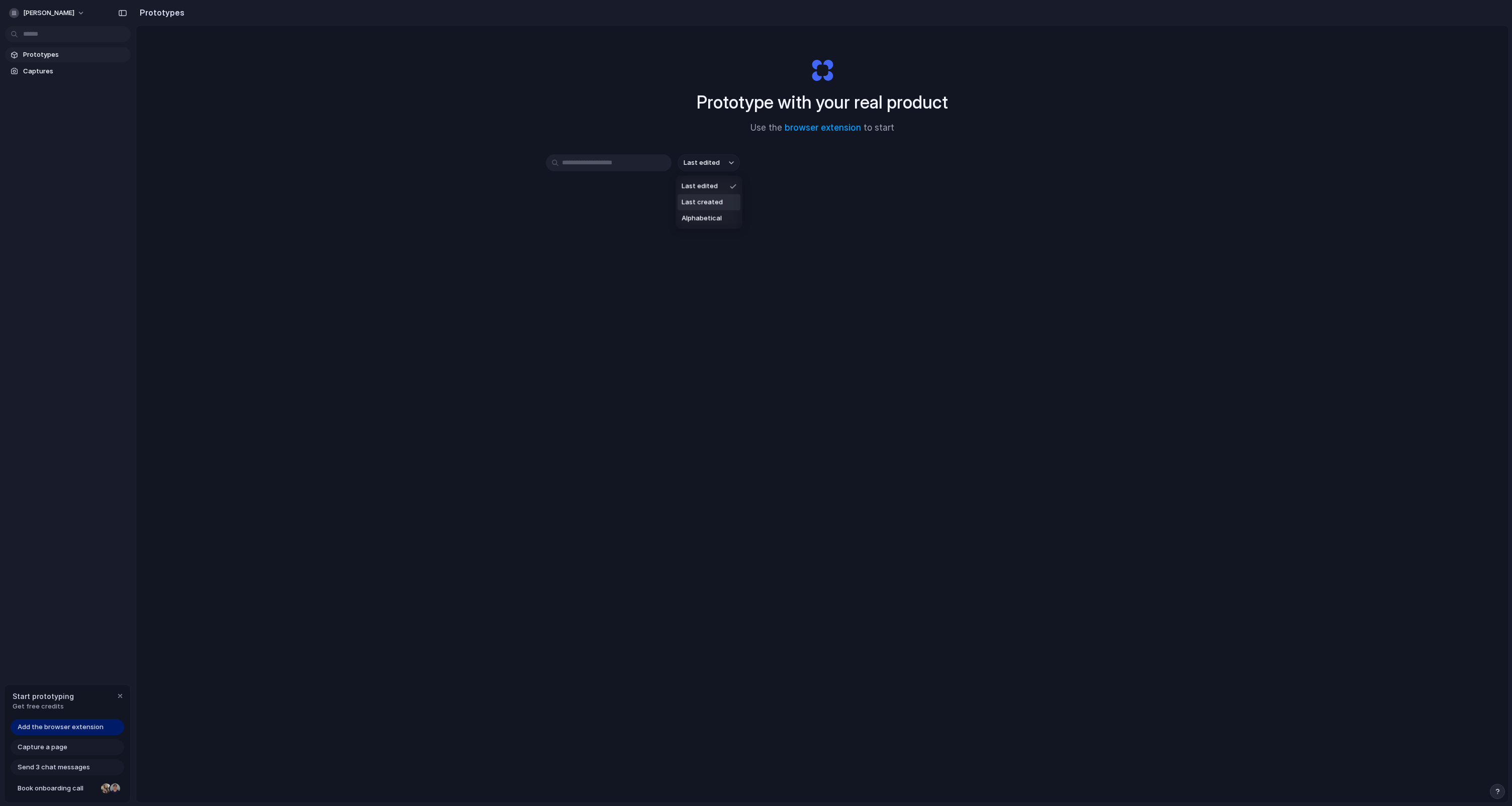
click at [631, 167] on div "Last edited Last created Alphabetical" at bounding box center [756, 403] width 1512 height 806
click at [686, 158] on button "Last edited" at bounding box center [709, 162] width 62 height 17
click at [634, 159] on div "Last edited Last created Alphabetical" at bounding box center [756, 403] width 1512 height 806
click at [627, 171] on input "text" at bounding box center [608, 162] width 126 height 17
click at [51, 75] on span "Captures" at bounding box center [74, 71] width 103 height 10
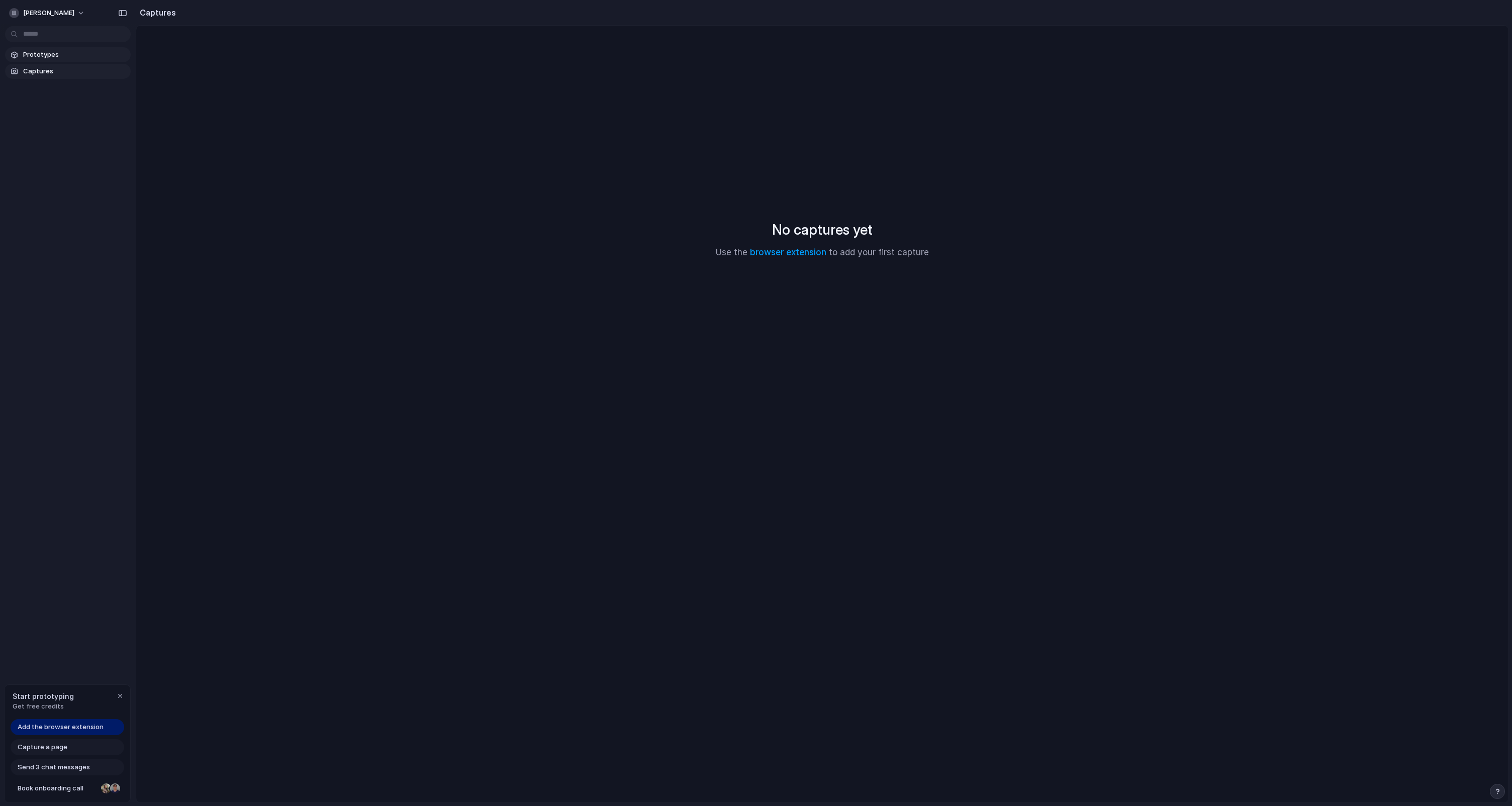
click at [48, 59] on span "Prototypes" at bounding box center [74, 55] width 103 height 10
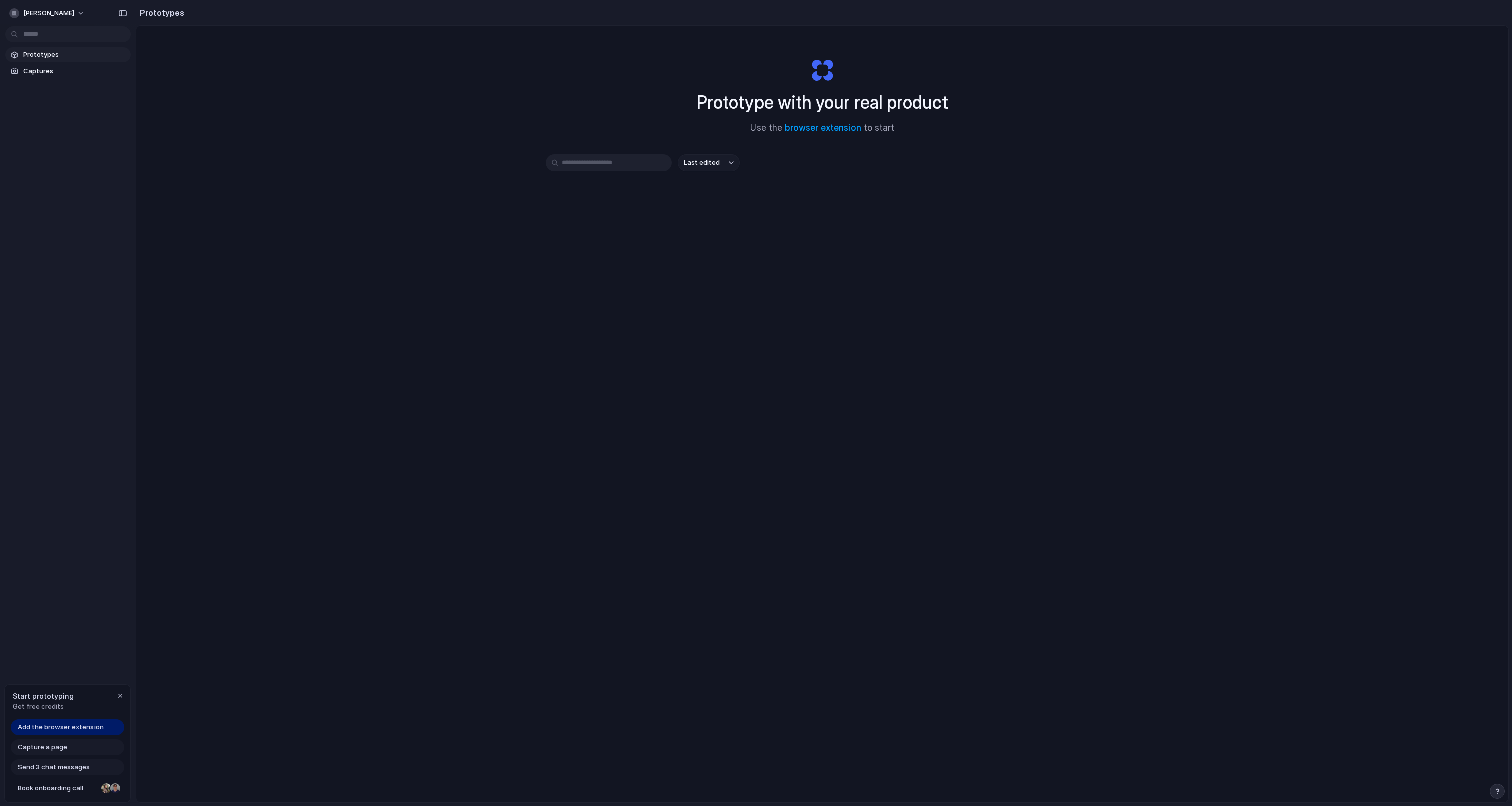
click at [141, 13] on h2 "Prototypes" at bounding box center [160, 13] width 49 height 12
click at [129, 13] on button "button" at bounding box center [123, 13] width 16 height 16
click at [98, 10] on div "button" at bounding box center [97, 13] width 9 height 7
click at [118, 11] on button "button" at bounding box center [123, 13] width 16 height 16
click at [56, 10] on span "[PERSON_NAME]" at bounding box center [48, 13] width 51 height 10
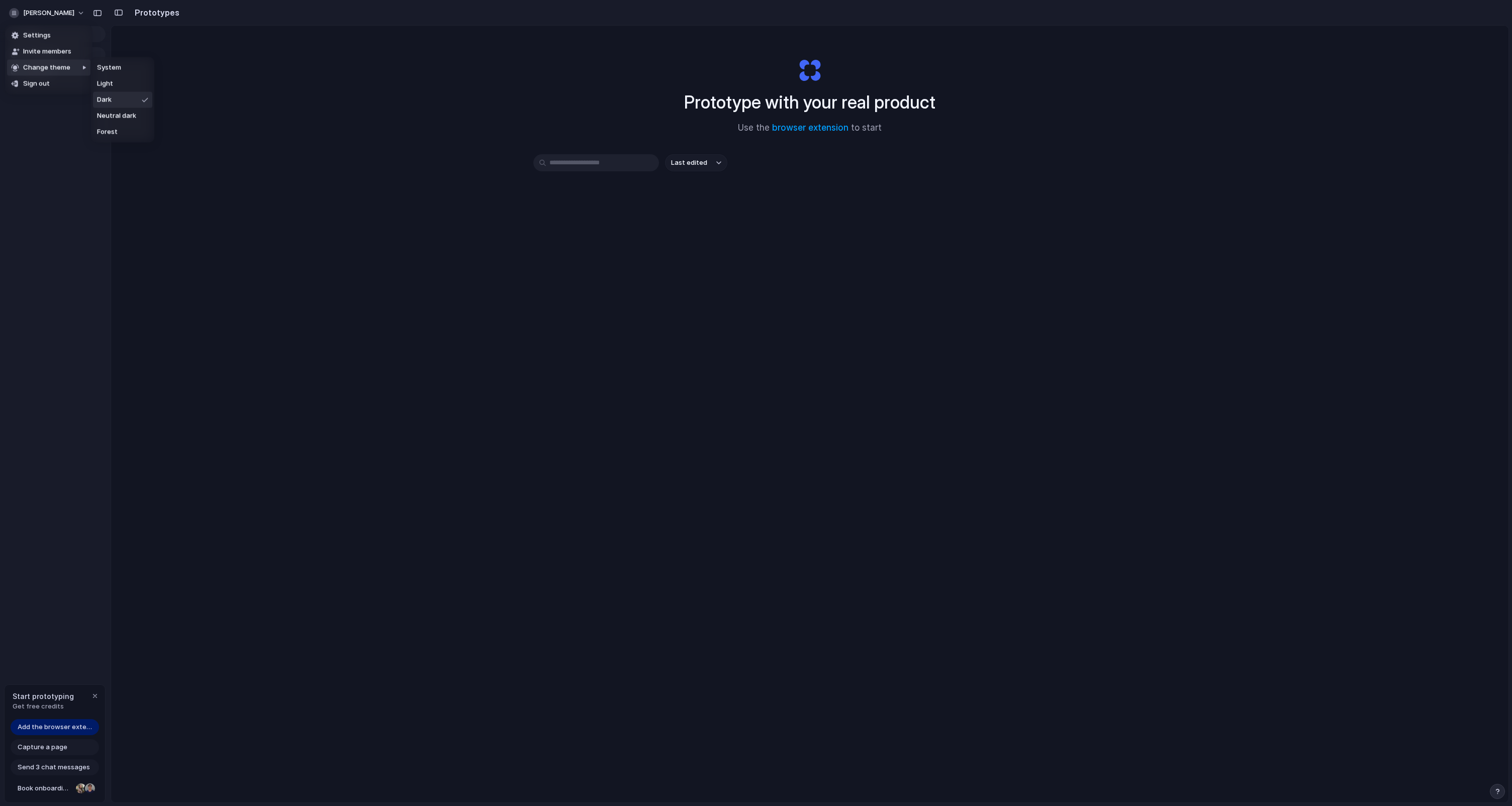
click at [184, 120] on div "Settings Invite members Change theme Sign out" at bounding box center [756, 403] width 1512 height 806
click at [52, 51] on span "Prototypes" at bounding box center [62, 55] width 78 height 10
click at [62, 773] on div "Send 3 chat messages" at bounding box center [54, 767] width 89 height 16
click at [64, 770] on span "Send 3 chat messages" at bounding box center [54, 767] width 72 height 10
click at [62, 726] on span "Add the browser extension" at bounding box center [55, 727] width 75 height 10
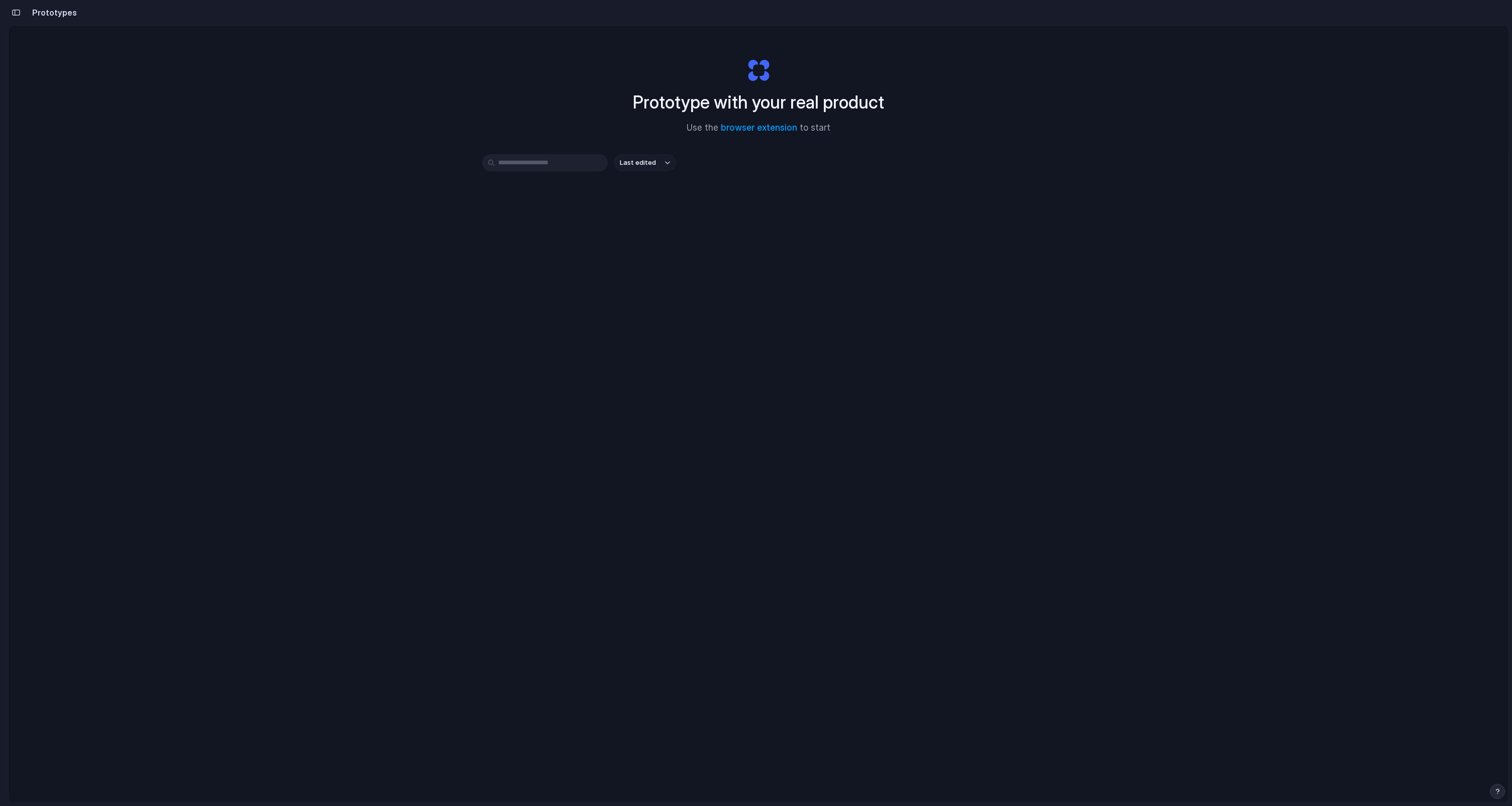
scroll to position [54, 0]
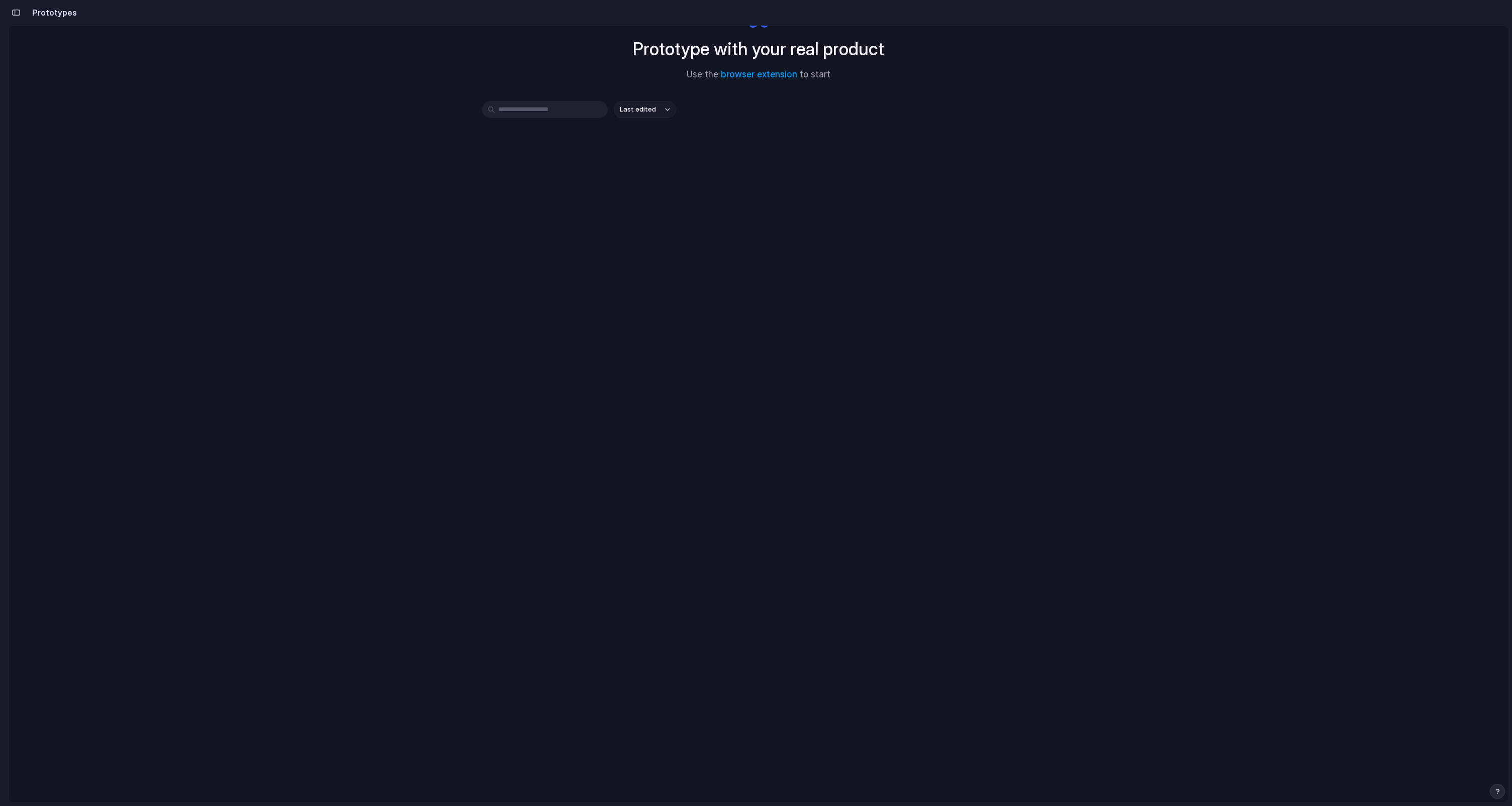
click at [565, 111] on input "text" at bounding box center [544, 109] width 126 height 17
click at [646, 111] on span "Last edited" at bounding box center [637, 110] width 36 height 10
click at [644, 149] on span "Last created" at bounding box center [638, 149] width 41 height 10
click at [658, 111] on button "Last created" at bounding box center [645, 109] width 62 height 17
click at [639, 165] on span "Alphabetical" at bounding box center [638, 165] width 40 height 10
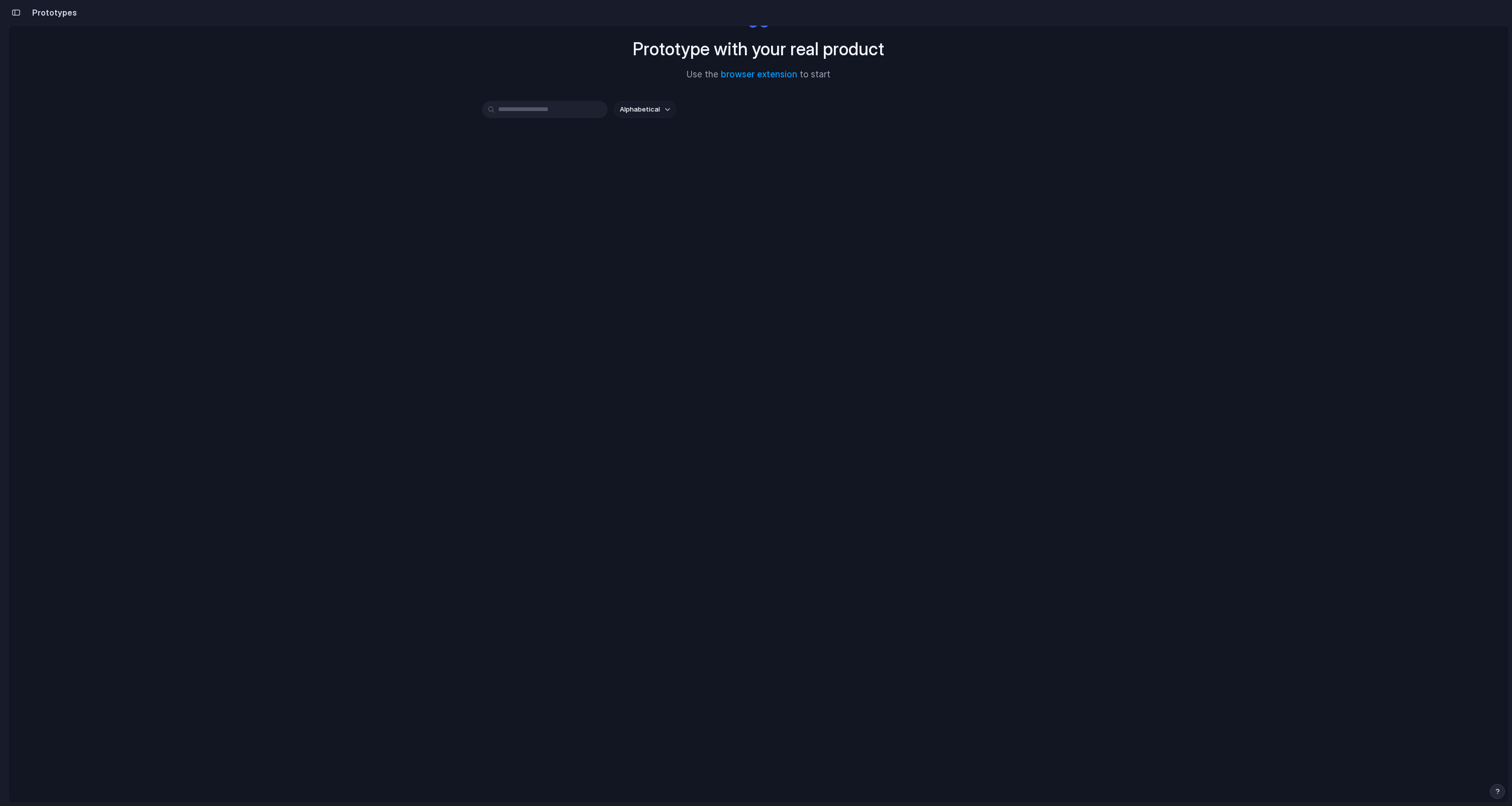
click at [655, 111] on span "Alphabetical" at bounding box center [640, 110] width 40 height 10
click at [644, 132] on span "Last edited" at bounding box center [636, 133] width 36 height 10
